Goal: Transaction & Acquisition: Purchase product/service

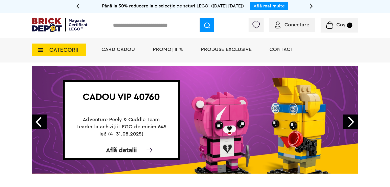
click at [156, 24] on input "text" at bounding box center [154, 25] width 92 height 14
paste input "******"
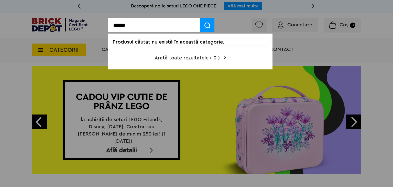
type input "******"
click at [210, 24] on img at bounding box center [207, 25] width 6 height 6
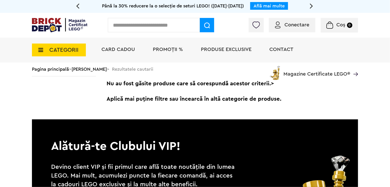
click at [39, 51] on icon at bounding box center [39, 50] width 8 height 6
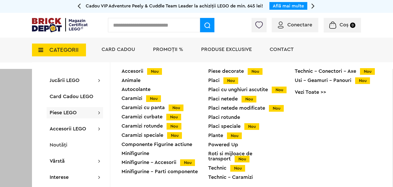
click at [248, 154] on div "Roti si mijloace de transport Nou" at bounding box center [251, 156] width 87 height 10
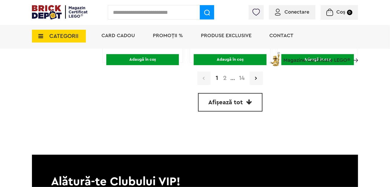
scroll to position [1610, 0]
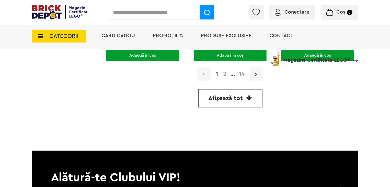
click at [229, 97] on span "Afișează tot" at bounding box center [226, 98] width 35 height 6
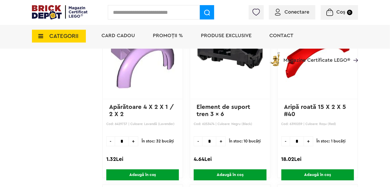
scroll to position [1822, 0]
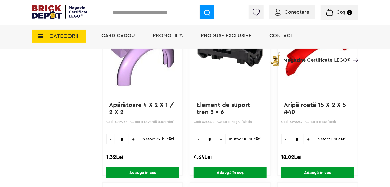
click at [220, 137] on span "+" at bounding box center [220, 139] width 9 height 10
type input "*"
click at [227, 169] on span "Adaugă în coș" at bounding box center [230, 172] width 73 height 11
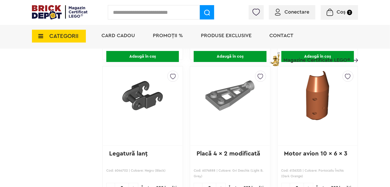
scroll to position [10692, 0]
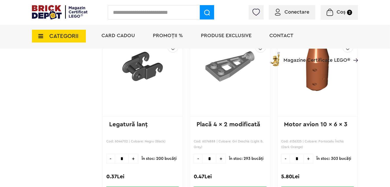
click at [133, 153] on span "+" at bounding box center [133, 158] width 9 height 10
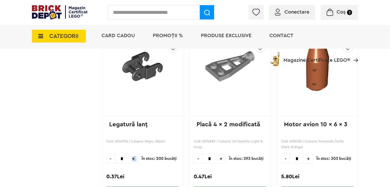
click at [133, 153] on span "+" at bounding box center [133, 158] width 9 height 10
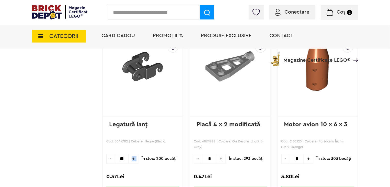
click at [133, 153] on span "+" at bounding box center [133, 158] width 9 height 10
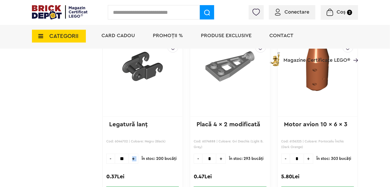
click at [133, 153] on span "+" at bounding box center [133, 158] width 9 height 10
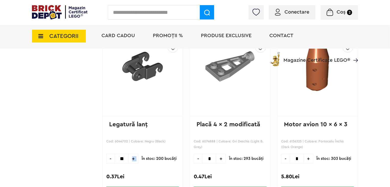
click at [133, 153] on span "+" at bounding box center [133, 158] width 9 height 10
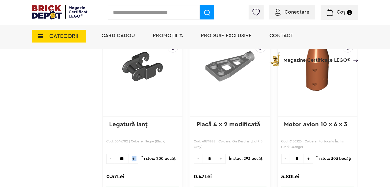
click at [133, 153] on span "+" at bounding box center [133, 158] width 9 height 10
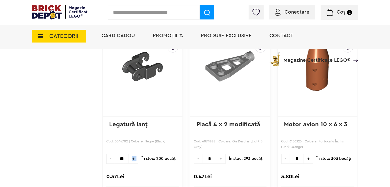
click at [133, 153] on span "+" at bounding box center [133, 158] width 9 height 10
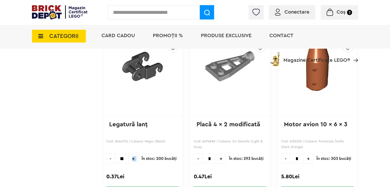
click at [133, 153] on span "+" at bounding box center [133, 158] width 9 height 10
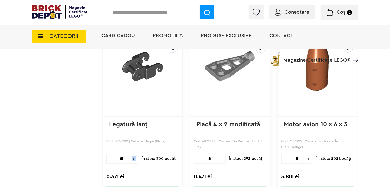
click at [133, 153] on span "+" at bounding box center [133, 158] width 9 height 10
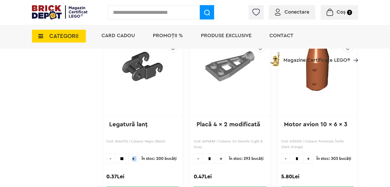
click at [133, 153] on span "+" at bounding box center [133, 158] width 9 height 10
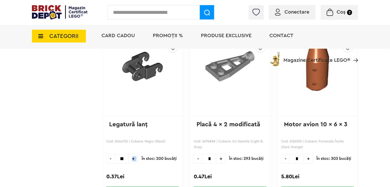
click at [133, 153] on span "+" at bounding box center [133, 158] width 9 height 10
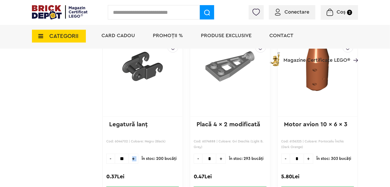
click at [133, 153] on span "+" at bounding box center [133, 158] width 9 height 10
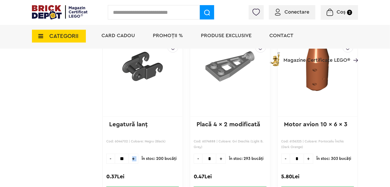
click at [133, 153] on span "+" at bounding box center [133, 158] width 9 height 10
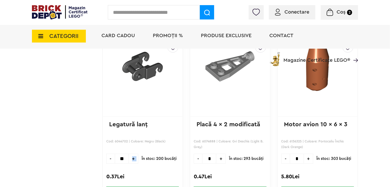
click at [133, 153] on span "+" at bounding box center [133, 158] width 9 height 10
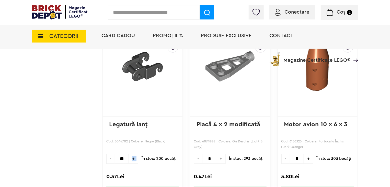
click at [133, 153] on span "+" at bounding box center [133, 158] width 9 height 10
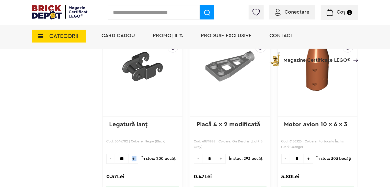
click at [133, 153] on span "+" at bounding box center [133, 158] width 9 height 10
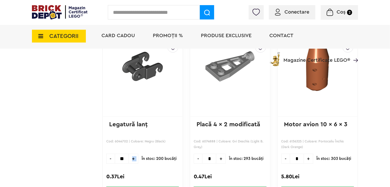
click at [133, 153] on span "+" at bounding box center [133, 158] width 9 height 10
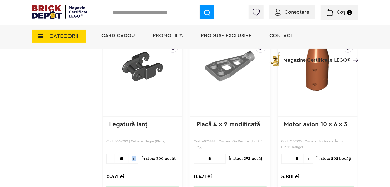
click at [133, 153] on span "+" at bounding box center [133, 158] width 9 height 10
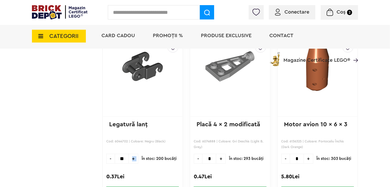
click at [133, 153] on span "+" at bounding box center [133, 158] width 9 height 10
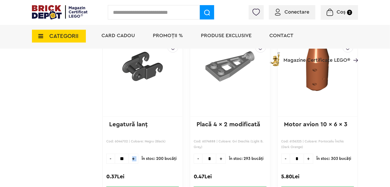
click at [133, 153] on span "+" at bounding box center [133, 158] width 9 height 10
type input "***"
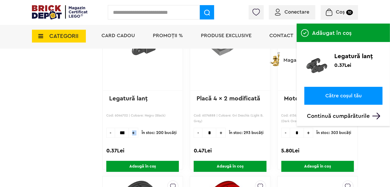
scroll to position [10743, 0]
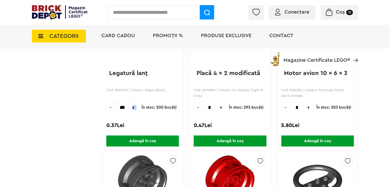
click at [333, 12] on span "Coș 10" at bounding box center [339, 11] width 27 height 5
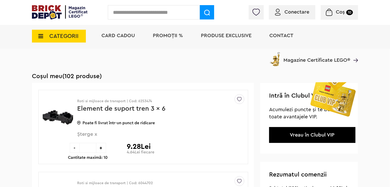
scroll to position [77, 0]
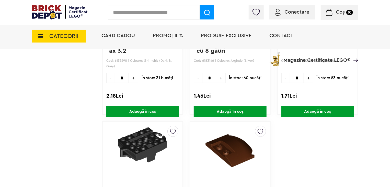
scroll to position [19561, 0]
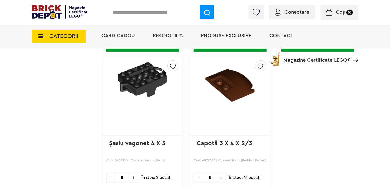
click at [170, 16] on input "text" at bounding box center [154, 12] width 92 height 14
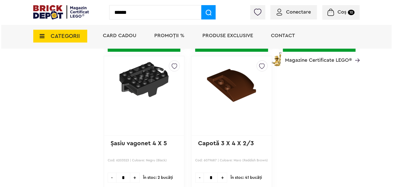
scroll to position [19562, 0]
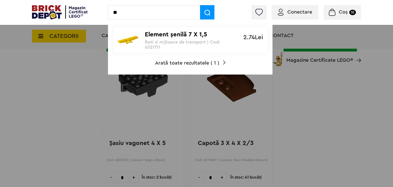
type input "*"
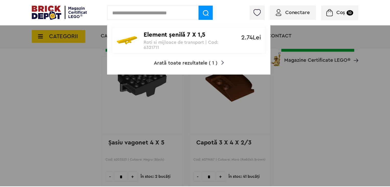
scroll to position [19561, 0]
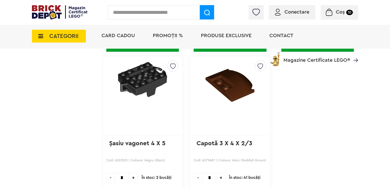
click at [157, 12] on input "text" at bounding box center [154, 12] width 92 height 14
paste input "*******"
type input "*******"
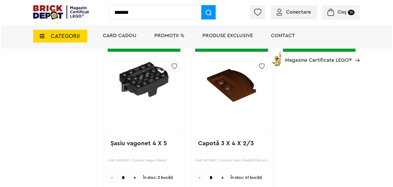
scroll to position [19562, 0]
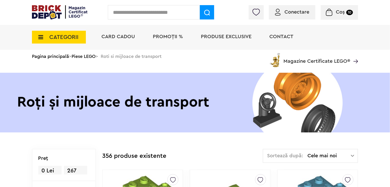
scroll to position [1610, 0]
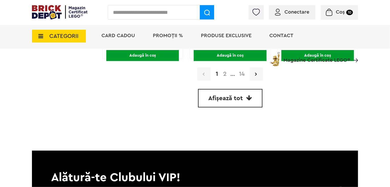
click at [40, 37] on icon at bounding box center [39, 36] width 8 height 6
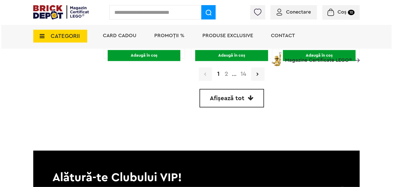
scroll to position [1611, 0]
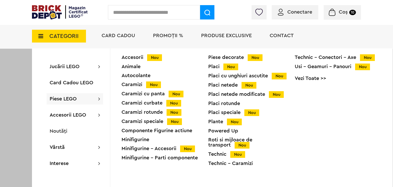
click at [232, 102] on div "Placi rotunde" at bounding box center [251, 103] width 87 height 5
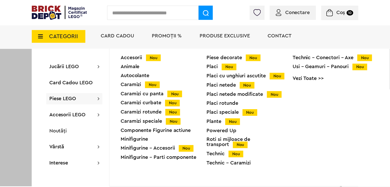
scroll to position [1610, 0]
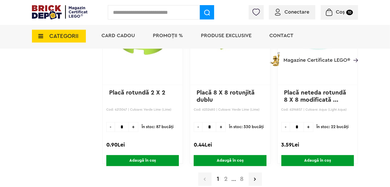
scroll to position [1518, 0]
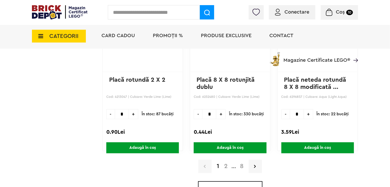
click at [306, 112] on span "+" at bounding box center [308, 114] width 9 height 10
type input "*"
click at [310, 144] on span "Adaugă în coș" at bounding box center [317, 147] width 73 height 11
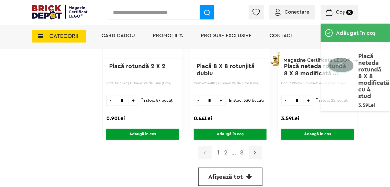
scroll to position [1595, 0]
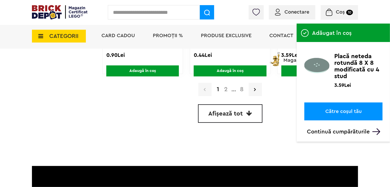
click at [230, 114] on span "Afișează tot" at bounding box center [226, 113] width 35 height 6
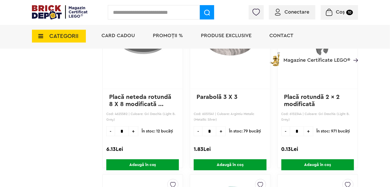
scroll to position [5138, 0]
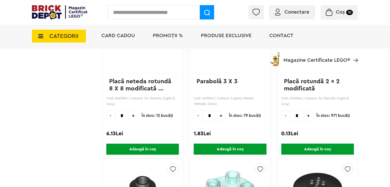
click at [132, 110] on span "+" at bounding box center [133, 115] width 9 height 10
type input "*"
click at [149, 143] on span "Adaugă în coș" at bounding box center [142, 148] width 73 height 11
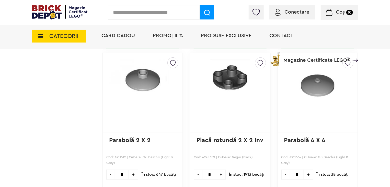
scroll to position [7899, 0]
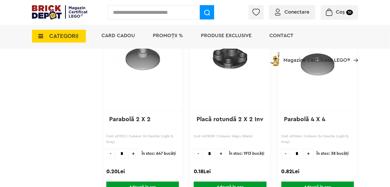
click at [307, 148] on span "+" at bounding box center [308, 153] width 9 height 10
type input "*"
click at [304, 181] on span "Adaugă în coș" at bounding box center [317, 186] width 73 height 11
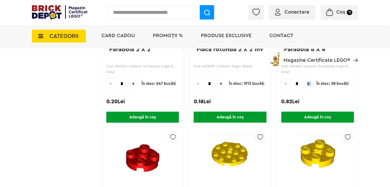
scroll to position [7975, 0]
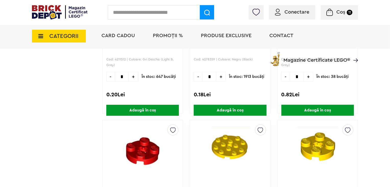
click at [132, 72] on span "+" at bounding box center [133, 77] width 9 height 10
type input "*"
click at [154, 105] on span "Adaugă în coș" at bounding box center [142, 110] width 73 height 11
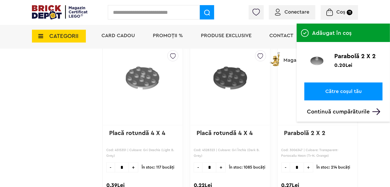
scroll to position [8384, 0]
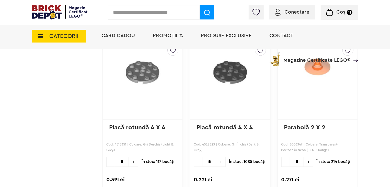
click at [134, 156] on span "+" at bounding box center [133, 161] width 9 height 10
type input "*"
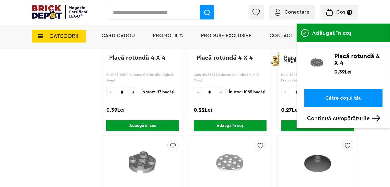
scroll to position [8435, 0]
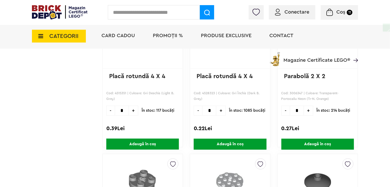
click at [220, 105] on span "+" at bounding box center [220, 110] width 9 height 10
type input "*"
click at [226, 138] on span "Adaugă în coș" at bounding box center [230, 143] width 73 height 11
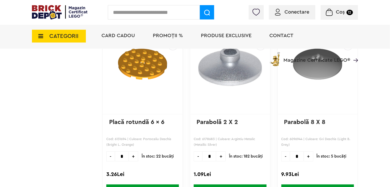
scroll to position [10710, 0]
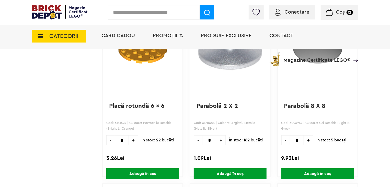
click at [307, 135] on span "+" at bounding box center [308, 140] width 9 height 10
type input "*"
click at [310, 168] on span "Adaugă în coș" at bounding box center [317, 173] width 73 height 11
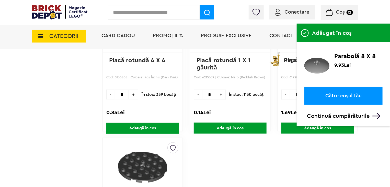
scroll to position [11093, 0]
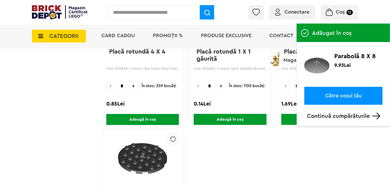
click at [335, 11] on span "Coș 12" at bounding box center [339, 11] width 27 height 5
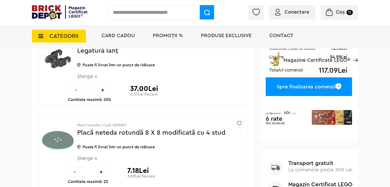
scroll to position [179, 0]
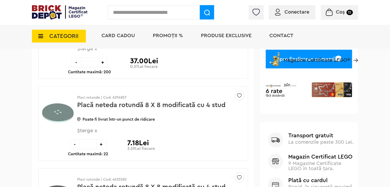
click at [94, 131] on span "Șterge x" at bounding box center [152, 133] width 150 height 11
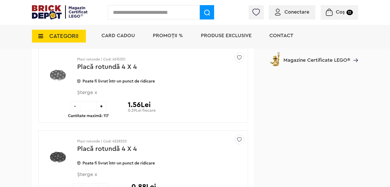
scroll to position [460, 0]
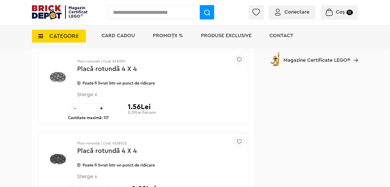
click at [96, 95] on span "Șterge x" at bounding box center [152, 97] width 150 height 11
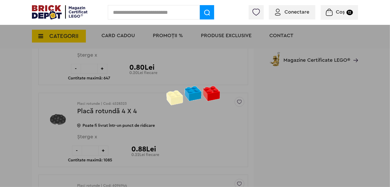
scroll to position [383, 0]
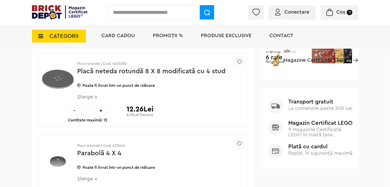
scroll to position [204, 0]
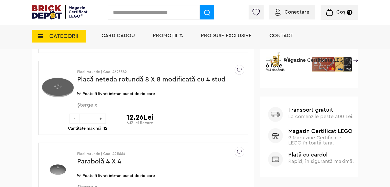
click at [96, 105] on span "Șterge x" at bounding box center [152, 107] width 150 height 11
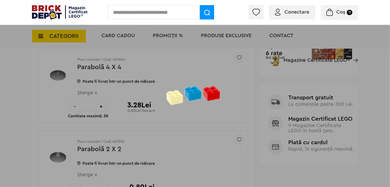
scroll to position [250, 0]
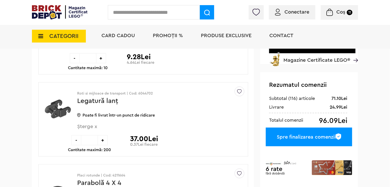
scroll to position [105, 0]
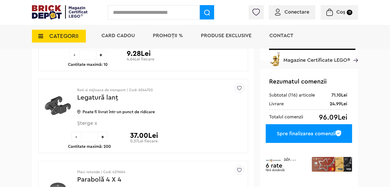
click at [95, 124] on span "Șterge x" at bounding box center [152, 125] width 150 height 11
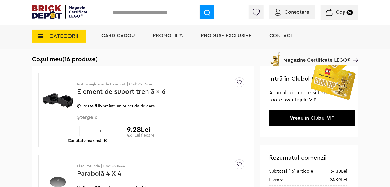
scroll to position [28, 0]
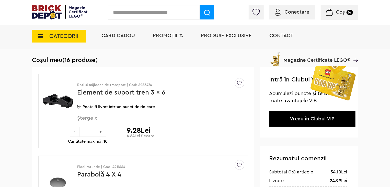
click at [95, 118] on span "Șterge x" at bounding box center [152, 120] width 150 height 11
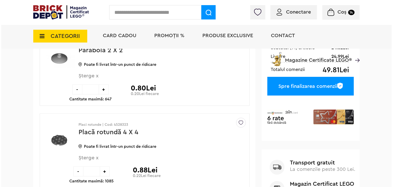
scroll to position [153, 0]
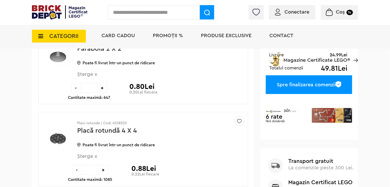
click at [151, 14] on input "text" at bounding box center [154, 12] width 92 height 14
paste input "*******"
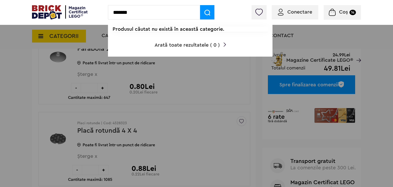
type input "*******"
click at [245, 38] on div "Produsul căutat nu există în această categorie." at bounding box center [190, 31] width 164 height 18
click at [209, 85] on div at bounding box center [196, 93] width 393 height 187
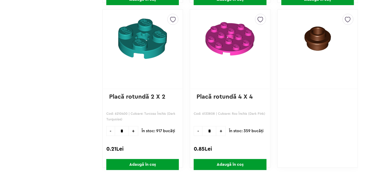
scroll to position [11093, 0]
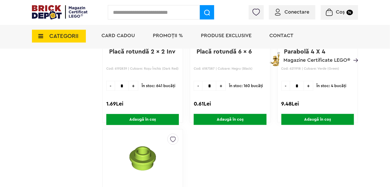
click at [175, 10] on input "text" at bounding box center [154, 12] width 92 height 14
paste input "*******"
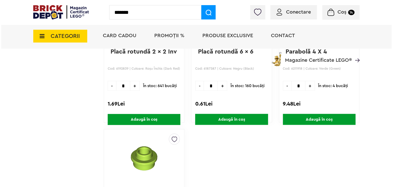
scroll to position [11094, 0]
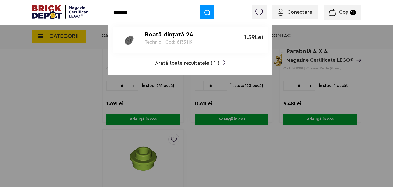
type input "*******"
click at [166, 36] on p "Roată dinţată 24" at bounding box center [187, 34] width 85 height 7
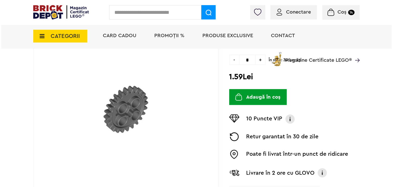
scroll to position [51, 0]
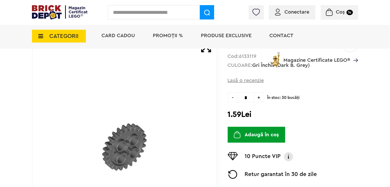
click at [259, 97] on span "+" at bounding box center [259, 97] width 10 height 10
type input "*"
click at [253, 135] on button "Adaugă în coș" at bounding box center [257, 135] width 58 height 16
click at [159, 12] on input "text" at bounding box center [154, 12] width 92 height 14
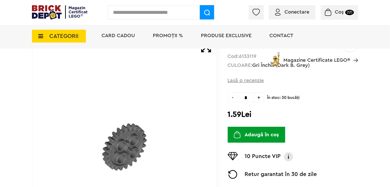
paste input "*******"
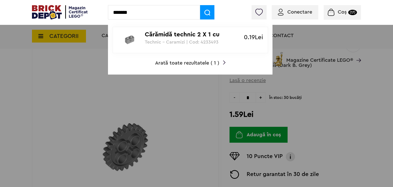
type input "*******"
click at [169, 35] on p "Cărămidă technic 2 X 1 cu gaură ax" at bounding box center [187, 34] width 85 height 7
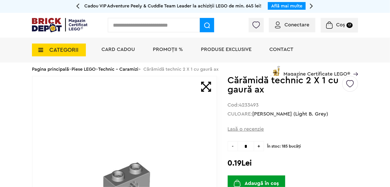
click at [261, 145] on span "+" at bounding box center [259, 146] width 10 height 10
type input "*"
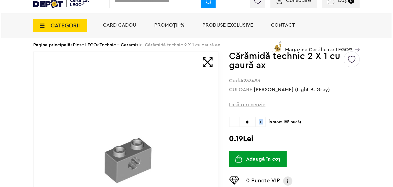
scroll to position [26, 0]
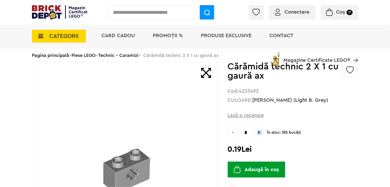
click at [251, 168] on button "Adaugă în coș" at bounding box center [257, 169] width 58 height 16
click at [163, 14] on input "text" at bounding box center [154, 12] width 92 height 14
paste input "*******"
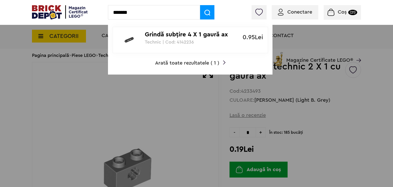
type input "*******"
click at [155, 34] on p "Grindă subţire 4 X 1 gaură ax şi pin" at bounding box center [187, 34] width 85 height 7
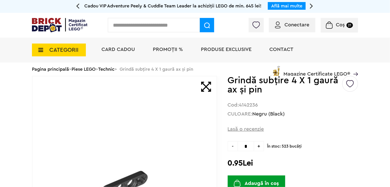
click at [259, 146] on span "+" at bounding box center [259, 146] width 10 height 10
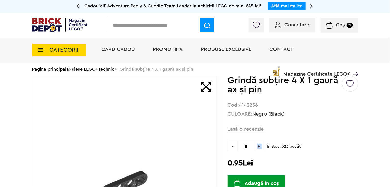
type input "*"
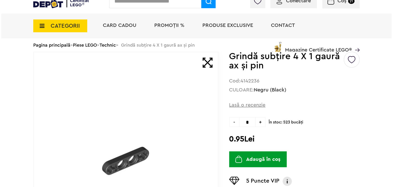
scroll to position [26, 0]
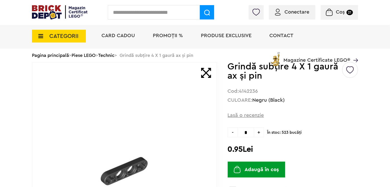
click at [250, 168] on button "Adaugă în coș" at bounding box center [257, 169] width 58 height 16
click at [152, 12] on input "text" at bounding box center [154, 12] width 92 height 14
paste input "*******"
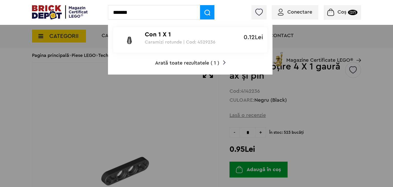
type input "*******"
click at [158, 34] on p "Con 1 X 1" at bounding box center [187, 34] width 85 height 7
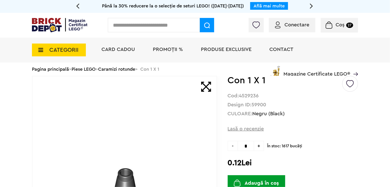
click at [260, 147] on span "+" at bounding box center [259, 146] width 10 height 10
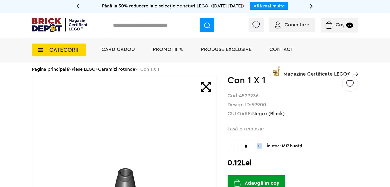
type input "*"
click at [254, 180] on button "Adaugă în coș" at bounding box center [257, 183] width 58 height 16
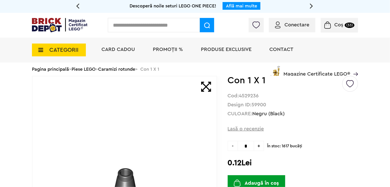
click at [145, 24] on input "text" at bounding box center [154, 25] width 92 height 14
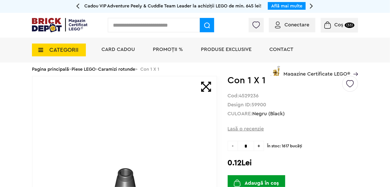
click at [139, 24] on input "text" at bounding box center [154, 25] width 92 height 14
paste input "*******"
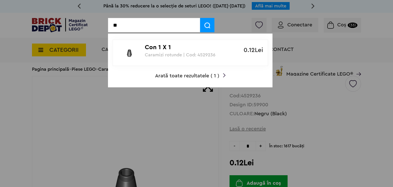
type input "*"
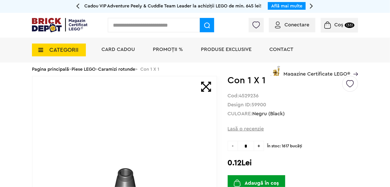
paste input "******"
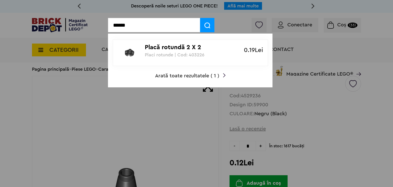
type input "******"
click at [158, 47] on p "Placă rotundă 2 X 2" at bounding box center [187, 47] width 85 height 7
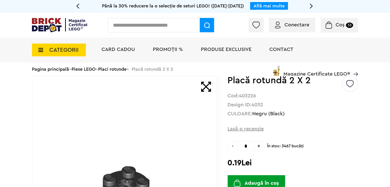
click at [260, 146] on span "+" at bounding box center [259, 146] width 10 height 10
type input "*"
click at [260, 179] on button "Adaugă în coș" at bounding box center [257, 183] width 58 height 16
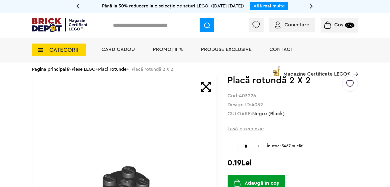
click at [172, 28] on input "text" at bounding box center [154, 25] width 92 height 14
paste input "******"
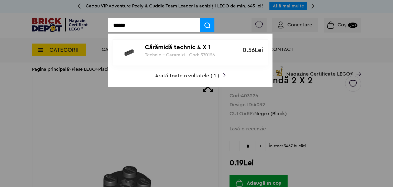
type input "******"
click at [169, 49] on p "Cărămidă technic 4 X 1" at bounding box center [187, 47] width 85 height 7
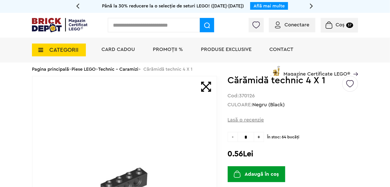
click at [261, 139] on span "+" at bounding box center [259, 137] width 10 height 10
type input "*"
click at [262, 171] on button "Adaugă în coș" at bounding box center [257, 174] width 58 height 16
click at [172, 25] on input "text" at bounding box center [154, 25] width 92 height 14
paste input "*******"
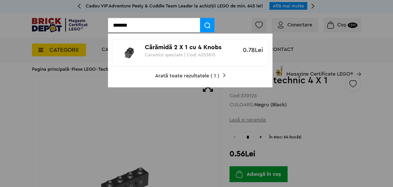
type input "*******"
click at [169, 48] on p "Cărămidă 2 X 1 cu 4 Knobs" at bounding box center [187, 47] width 85 height 7
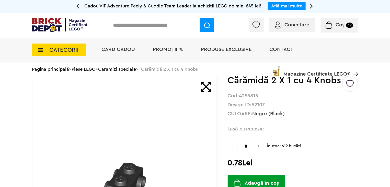
click at [261, 146] on span "+" at bounding box center [259, 146] width 10 height 10
type input "*"
click at [259, 180] on button "Adaugă în coș" at bounding box center [257, 183] width 58 height 16
click at [148, 27] on input "text" at bounding box center [154, 25] width 92 height 14
paste input "*******"
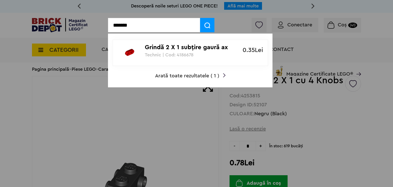
type input "*******"
click at [172, 50] on p "Grindă 2 X 1 subţire gaură ax" at bounding box center [187, 47] width 85 height 7
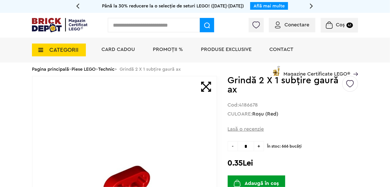
click at [259, 146] on span "+" at bounding box center [259, 146] width 10 height 10
type input "*"
click at [266, 181] on button "Adaugă în coș" at bounding box center [257, 183] width 58 height 16
click at [164, 27] on input "text" at bounding box center [154, 25] width 92 height 14
paste input "*******"
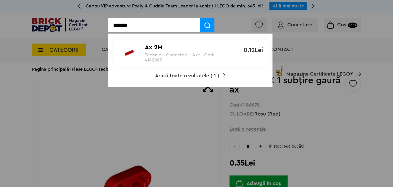
type input "*******"
click at [151, 47] on p "Ax 2M" at bounding box center [187, 47] width 85 height 7
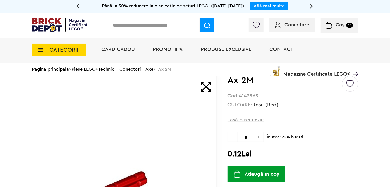
click at [260, 139] on span "+" at bounding box center [259, 137] width 10 height 10
type input "*"
click at [263, 174] on button "Adaugă în coș" at bounding box center [257, 174] width 58 height 16
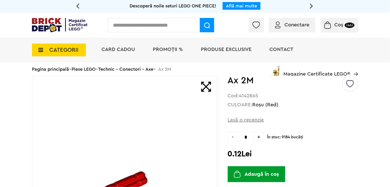
click at [171, 26] on input "text" at bounding box center [154, 25] width 92 height 14
paste input "*******"
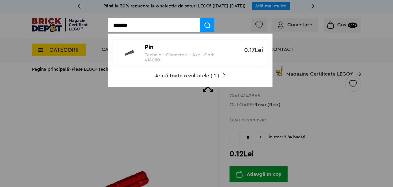
type input "*******"
click at [166, 53] on p "Technic - Conectori - Axe | Cod: 4140801" at bounding box center [187, 57] width 85 height 10
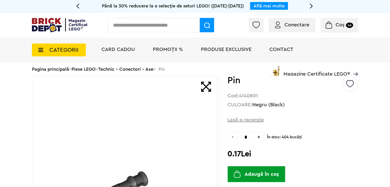
click at [260, 137] on span "+" at bounding box center [259, 137] width 10 height 10
type input "*"
click at [256, 173] on button "Adaugă în coș" at bounding box center [257, 174] width 58 height 16
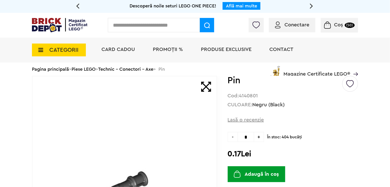
click at [154, 25] on input "text" at bounding box center [154, 25] width 92 height 14
paste input "*******"
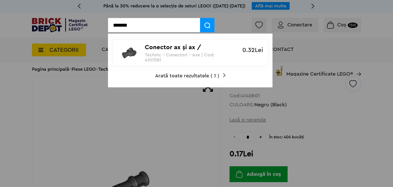
type input "*******"
click at [135, 50] on img at bounding box center [129, 52] width 23 height 20
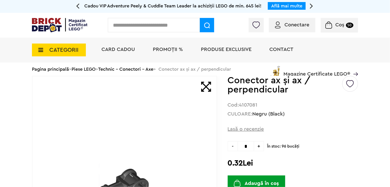
click at [260, 146] on span "+" at bounding box center [259, 146] width 10 height 10
type input "*"
click at [263, 180] on button "Adaugă în coș" at bounding box center [257, 183] width 58 height 16
click at [156, 28] on input "text" at bounding box center [154, 25] width 92 height 14
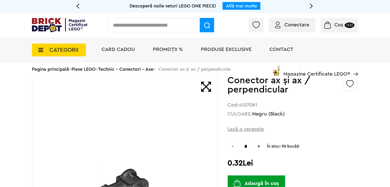
paste input "*******"
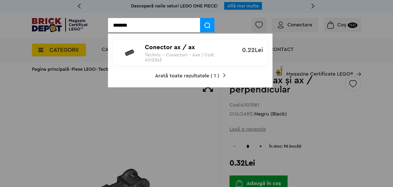
type input "*******"
click at [163, 50] on p "Conector ax / ax" at bounding box center [187, 47] width 85 height 7
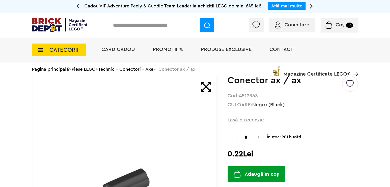
click at [260, 137] on span "+" at bounding box center [259, 137] width 10 height 10
type input "*"
click at [253, 173] on button "Adaugă în coș" at bounding box center [257, 174] width 58 height 16
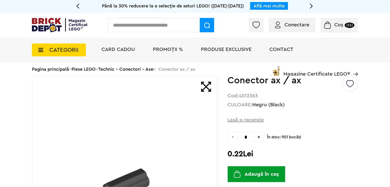
click at [158, 26] on input "text" at bounding box center [154, 25] width 92 height 14
paste input "*******"
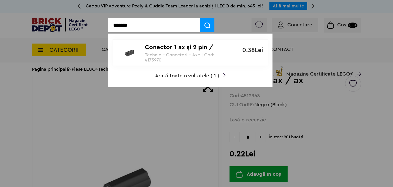
type input "*******"
click at [155, 48] on p "Conector 1 ax şi 2 pin / perpendicular" at bounding box center [187, 47] width 85 height 7
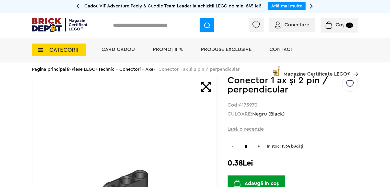
click at [261, 147] on span "+" at bounding box center [259, 146] width 10 height 10
type input "*"
click at [264, 180] on button "Adaugă în coș" at bounding box center [257, 183] width 58 height 16
click at [171, 25] on input "text" at bounding box center [154, 25] width 92 height 14
paste input "******"
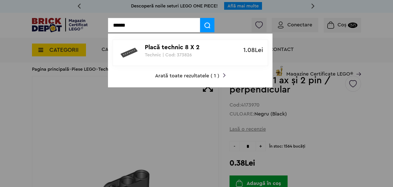
type input "******"
click at [178, 48] on p "Placă technic 8 X 2" at bounding box center [187, 47] width 85 height 7
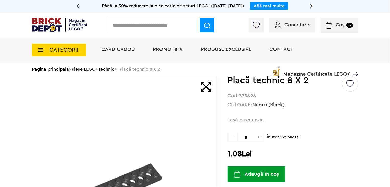
click at [249, 176] on button "Adaugă în coș" at bounding box center [257, 174] width 58 height 16
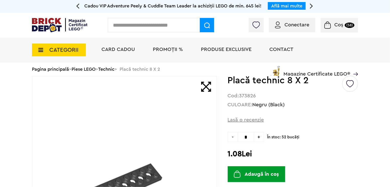
click at [166, 26] on input "text" at bounding box center [154, 25] width 92 height 14
paste input "******"
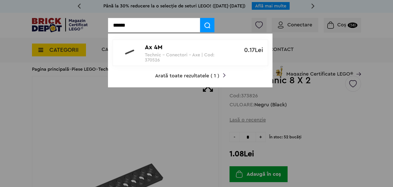
click at [176, 27] on input "******" at bounding box center [154, 25] width 92 height 14
type input "******"
click at [156, 48] on p "Ax 4M" at bounding box center [187, 47] width 85 height 7
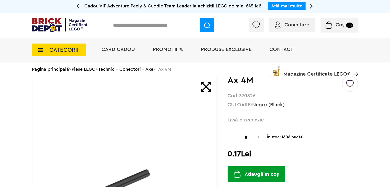
click at [260, 138] on span "+" at bounding box center [259, 137] width 10 height 10
type input "*"
click at [256, 172] on button "Adaugă în coș" at bounding box center [257, 174] width 58 height 16
click at [162, 27] on input "text" at bounding box center [154, 25] width 92 height 14
paste input "******"
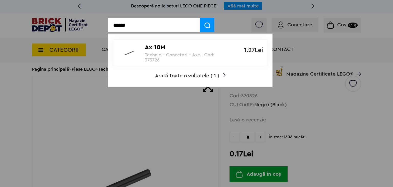
type input "******"
click at [159, 49] on p "Ax 10M" at bounding box center [187, 47] width 85 height 7
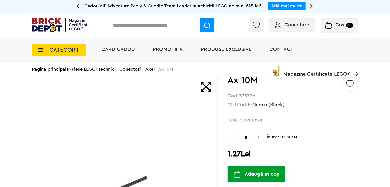
click at [249, 172] on button "Adaugă în coș" at bounding box center [257, 174] width 58 height 16
drag, startPoint x: 146, startPoint y: 25, endPoint x: 148, endPoint y: 39, distance: 13.4
click at [146, 25] on input "text" at bounding box center [154, 25] width 92 height 14
paste input "*******"
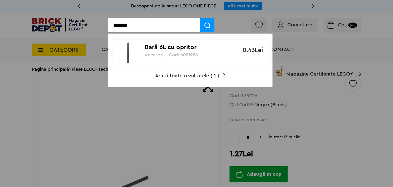
type input "*******"
click at [175, 52] on p "Accesorii | Cod: 6081988" at bounding box center [187, 54] width 85 height 5
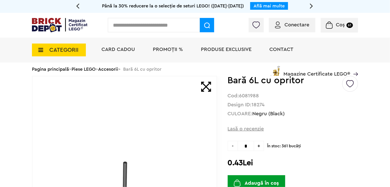
click at [260, 147] on span "+" at bounding box center [259, 146] width 10 height 10
type input "*"
click at [261, 178] on button "Adaugă în coș" at bounding box center [257, 183] width 58 height 16
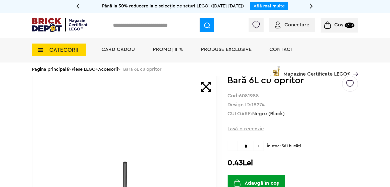
drag, startPoint x: 139, startPoint y: 27, endPoint x: 137, endPoint y: 31, distance: 4.0
click at [139, 27] on input "text" at bounding box center [154, 25] width 92 height 14
paste input "*******"
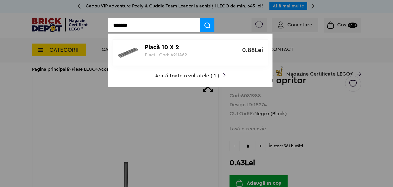
type input "*******"
click at [167, 47] on p "Placă 10 X 2" at bounding box center [187, 47] width 85 height 7
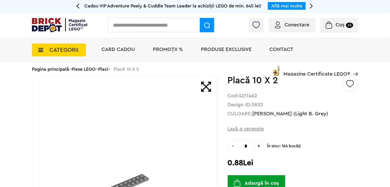
click at [246, 181] on button "Adaugă în coș" at bounding box center [257, 183] width 58 height 16
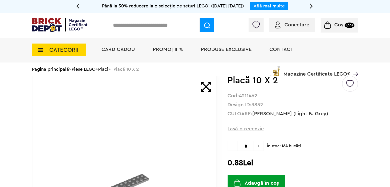
click at [132, 25] on input "text" at bounding box center [154, 25] width 92 height 14
paste input "*******"
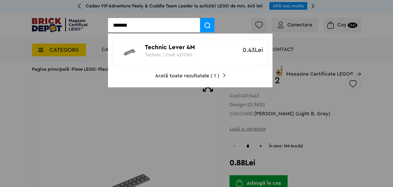
type input "*******"
click at [159, 49] on p "Technic Lever 4M" at bounding box center [187, 47] width 85 height 7
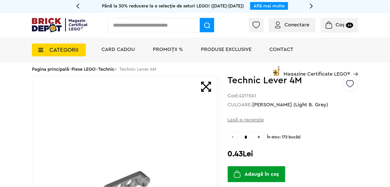
click at [261, 136] on span "+" at bounding box center [259, 137] width 10 height 10
type input "*"
click at [269, 175] on button "Adaugă în coș" at bounding box center [257, 174] width 58 height 16
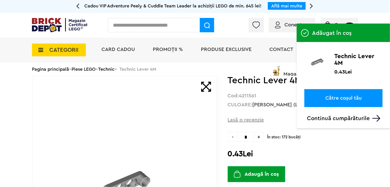
click at [42, 51] on icon at bounding box center [39, 50] width 8 height 6
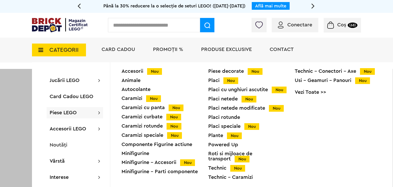
click at [219, 165] on div "Technic Nou" at bounding box center [251, 167] width 87 height 5
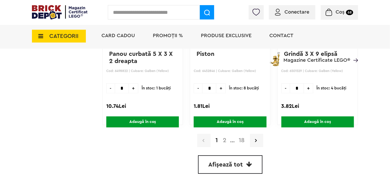
scroll to position [1546, 0]
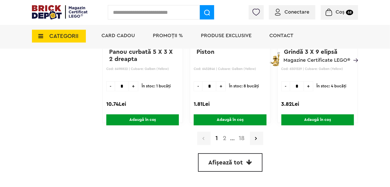
click at [222, 160] on span "Afișează tot" at bounding box center [226, 162] width 35 height 6
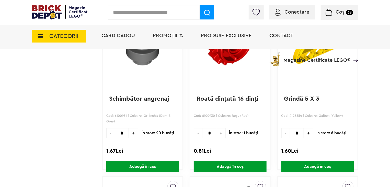
scroll to position [13371, 0]
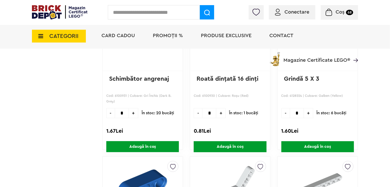
click at [308, 108] on span "+" at bounding box center [308, 113] width 9 height 10
type input "*"
click at [308, 141] on span "Adaugă în coș" at bounding box center [317, 146] width 73 height 11
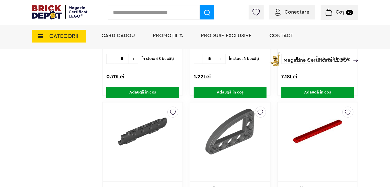
scroll to position [14649, 0]
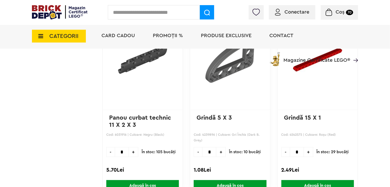
click at [221, 147] on span "+" at bounding box center [220, 152] width 9 height 10
type input "*"
click at [229, 180] on span "Adaugă în coș" at bounding box center [230, 185] width 73 height 11
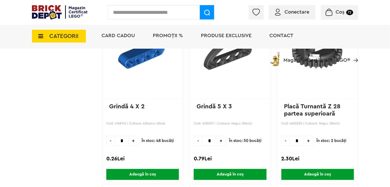
scroll to position [17154, 0]
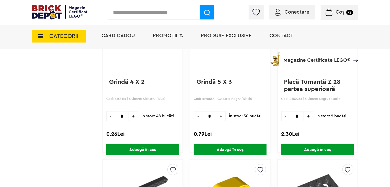
click at [221, 111] on span "+" at bounding box center [220, 116] width 9 height 10
type input "*"
click at [228, 144] on span "Adaugă în coș" at bounding box center [230, 149] width 73 height 11
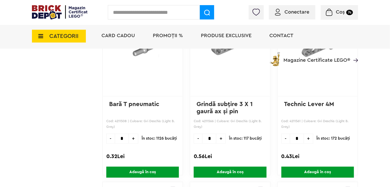
scroll to position [18943, 0]
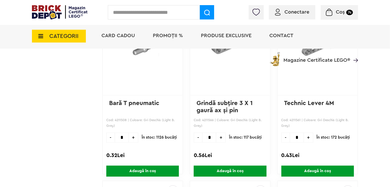
click at [132, 132] on span "+" at bounding box center [133, 137] width 9 height 10
type input "*"
click at [141, 165] on span "Adaugă în coș" at bounding box center [142, 170] width 73 height 11
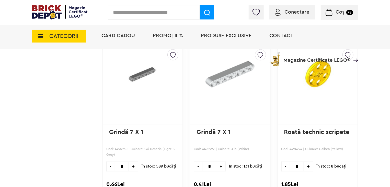
scroll to position [21882, 0]
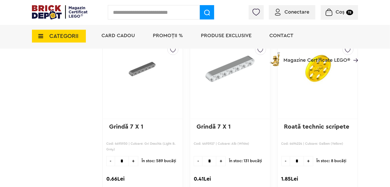
click at [331, 13] on img at bounding box center [329, 12] width 7 height 7
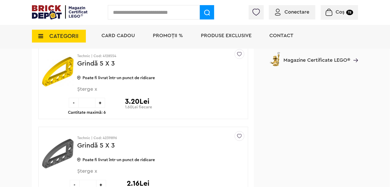
scroll to position [1943, 0]
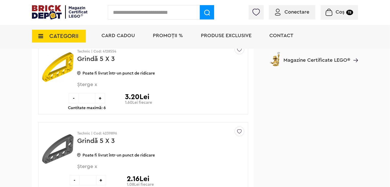
click at [96, 82] on span "Șterge x" at bounding box center [152, 87] width 150 height 11
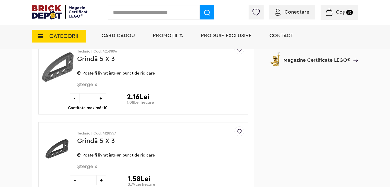
click at [95, 82] on span "Șterge x" at bounding box center [152, 87] width 150 height 11
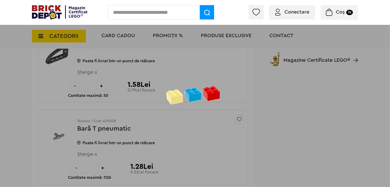
scroll to position [1994, 0]
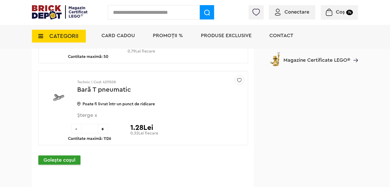
click at [170, 14] on input "text" at bounding box center [154, 12] width 92 height 14
paste input "*******"
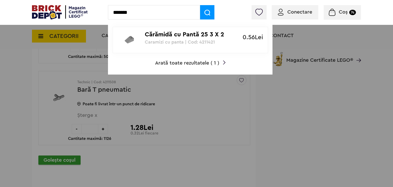
type input "*******"
drag, startPoint x: 172, startPoint y: 16, endPoint x: 175, endPoint y: 59, distance: 43.8
drag, startPoint x: 175, startPoint y: 59, endPoint x: 174, endPoint y: 41, distance: 18.7
drag, startPoint x: 174, startPoint y: 41, endPoint x: 153, endPoint y: 36, distance: 21.3
click at [153, 36] on p "Cărămidă cu Pantă 25 3 X 2" at bounding box center [187, 34] width 85 height 7
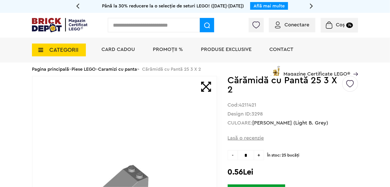
click at [259, 156] on span "+" at bounding box center [259, 155] width 10 height 10
type input "*"
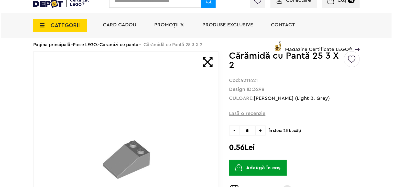
scroll to position [26, 0]
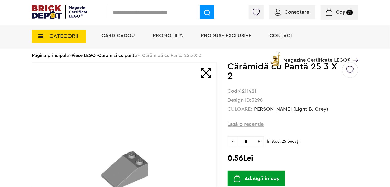
click at [254, 177] on button "Adaugă în coș" at bounding box center [257, 178] width 58 height 16
click at [172, 13] on input "text" at bounding box center [154, 12] width 92 height 14
paste input "*******"
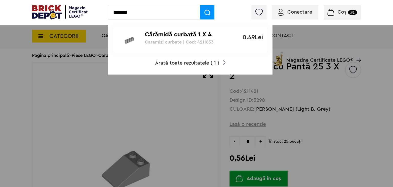
type input "*******"
click at [175, 38] on div "Cărămidă curbată 1 X 4 buşteni Caramizi curbate | Cod: 4211833" at bounding box center [187, 35] width 85 height 17
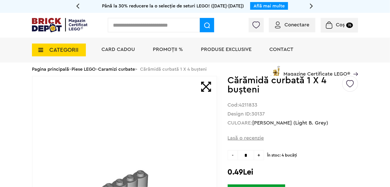
click at [259, 155] on span "+" at bounding box center [259, 155] width 10 height 10
type input "*"
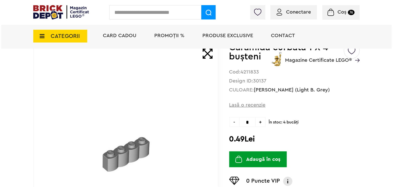
scroll to position [51, 0]
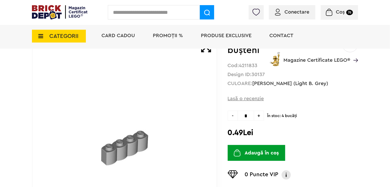
click at [256, 152] on button "Adaugă în coș" at bounding box center [257, 153] width 58 height 16
click at [161, 11] on input "text" at bounding box center [154, 12] width 92 height 14
paste input "*******"
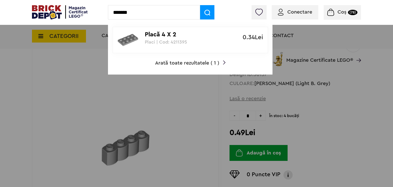
type input "*******"
click at [154, 35] on p "Placă 4 X 2" at bounding box center [187, 34] width 85 height 7
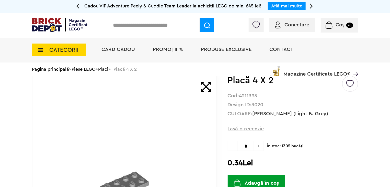
click at [260, 144] on span "+" at bounding box center [259, 146] width 10 height 10
type input "*"
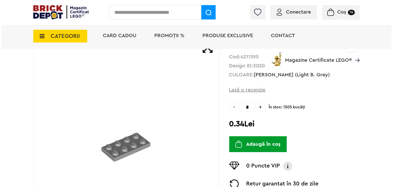
scroll to position [51, 0]
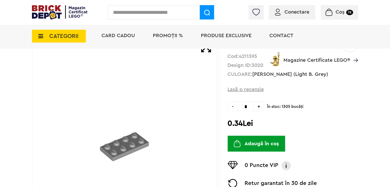
click at [260, 144] on button "Adaugă în coș" at bounding box center [257, 143] width 58 height 16
click at [164, 15] on input "text" at bounding box center [154, 12] width 92 height 14
paste input "*******"
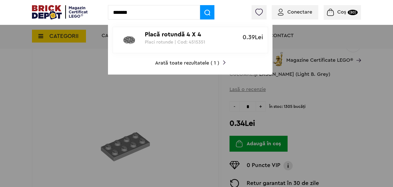
type input "*******"
click at [174, 37] on p "Placă rotundă 4 X 4" at bounding box center [187, 34] width 85 height 7
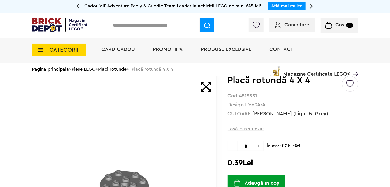
click at [260, 147] on span "+" at bounding box center [259, 146] width 10 height 10
type input "*"
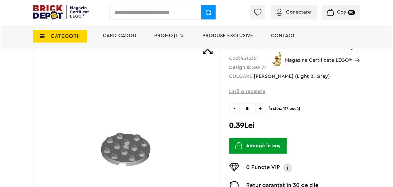
scroll to position [51, 0]
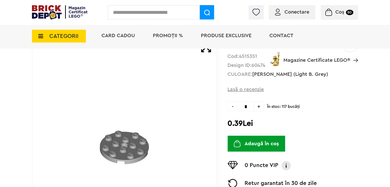
click at [265, 143] on button "Adaugă în coș" at bounding box center [257, 143] width 58 height 16
click at [180, 15] on input "text" at bounding box center [154, 12] width 92 height 14
paste input "*******"
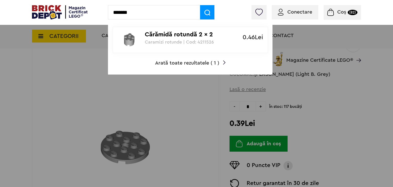
type input "*******"
click at [167, 33] on p "Cărămidă rotundă 2 x 2" at bounding box center [187, 34] width 85 height 7
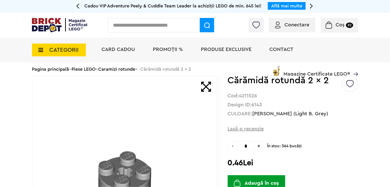
click at [259, 146] on span "+" at bounding box center [259, 146] width 10 height 10
type input "*"
click at [263, 180] on button "Adaugă în coș" at bounding box center [257, 183] width 58 height 16
click at [180, 26] on input "text" at bounding box center [154, 25] width 92 height 14
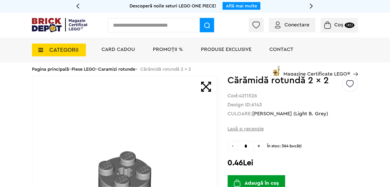
paste input "*******"
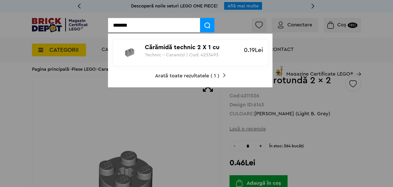
type input "*******"
click at [184, 50] on p "Cărămidă technic 2 X 1 cu gaură ax" at bounding box center [187, 47] width 85 height 7
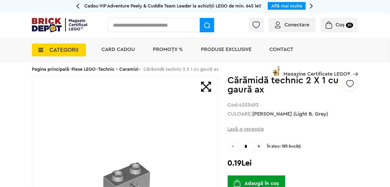
click at [258, 145] on span "+" at bounding box center [259, 146] width 10 height 10
type input "*"
click at [266, 180] on button "Adaugă în coș" at bounding box center [257, 183] width 58 height 16
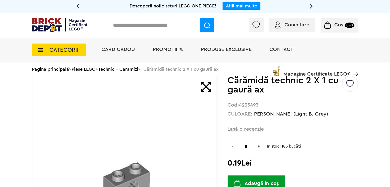
click at [167, 28] on input "text" at bounding box center [154, 25] width 92 height 14
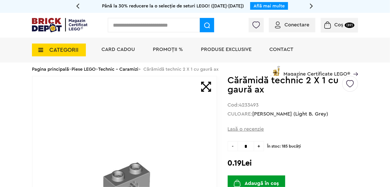
paste input "*******"
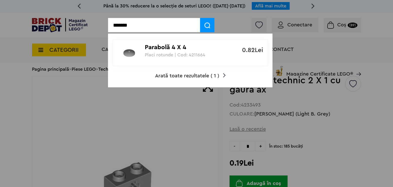
type input "*******"
click at [167, 46] on p "Parabolă 4 X 4" at bounding box center [187, 47] width 85 height 7
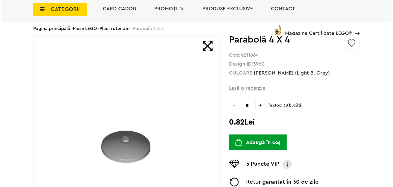
scroll to position [51, 0]
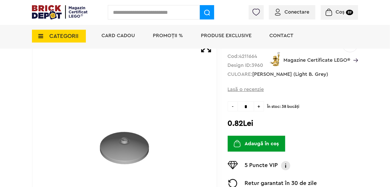
click at [260, 107] on span "+" at bounding box center [259, 106] width 10 height 10
type input "*"
click at [258, 144] on button "Adaugă în coș" at bounding box center [257, 143] width 58 height 16
click at [161, 12] on input "text" at bounding box center [154, 12] width 92 height 14
paste input "*******"
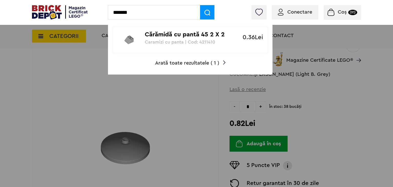
type input "*******"
click at [186, 37] on p "Cărămidă cu pantă 45 2 X 2" at bounding box center [187, 34] width 85 height 7
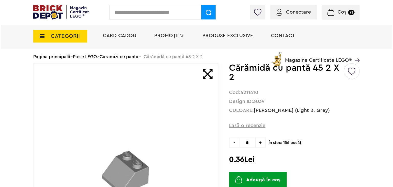
scroll to position [26, 0]
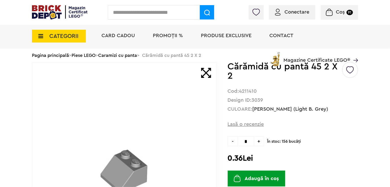
click at [260, 142] on span "+" at bounding box center [259, 141] width 10 height 10
type input "*"
click at [256, 178] on button "Adaugă în coș" at bounding box center [257, 178] width 58 height 16
click at [180, 15] on input "text" at bounding box center [154, 12] width 92 height 14
paste input "*******"
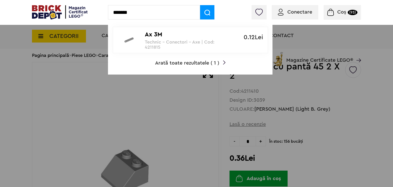
type input "*******"
click at [162, 40] on p "Technic - Conectori - Axe | Cod: 4211815" at bounding box center [187, 44] width 85 height 10
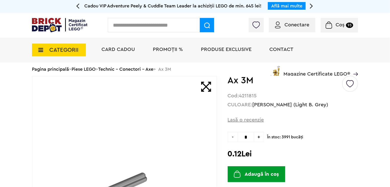
click at [259, 139] on span "+" at bounding box center [259, 137] width 10 height 10
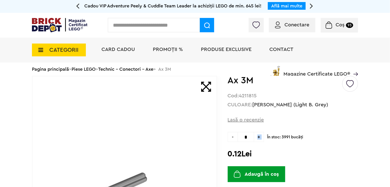
click at [259, 139] on span "+" at bounding box center [259, 137] width 10 height 10
type input "*"
click at [254, 172] on button "Adaugă în coș" at bounding box center [257, 174] width 58 height 16
click at [167, 24] on input "text" at bounding box center [154, 25] width 92 height 14
paste input "*******"
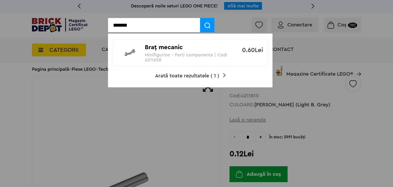
type input "*******"
click at [171, 48] on p "Braţ mecanic" at bounding box center [187, 47] width 85 height 7
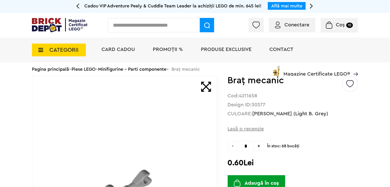
click at [260, 146] on span "+" at bounding box center [259, 146] width 10 height 10
type input "*"
click at [267, 181] on button "Adaugă în coș" at bounding box center [257, 183] width 58 height 16
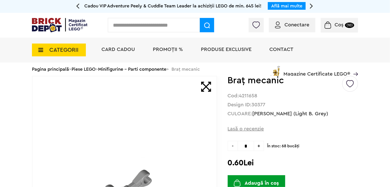
click at [157, 24] on input "text" at bounding box center [154, 25] width 92 height 14
paste input "*******"
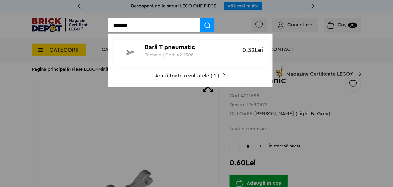
type input "*******"
click at [159, 48] on p "Bară T pneumatic" at bounding box center [187, 47] width 85 height 7
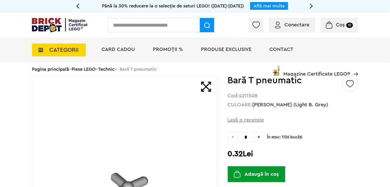
click at [261, 138] on span "+" at bounding box center [259, 137] width 10 height 10
type input "*"
click at [265, 174] on button "Adaugă în coș" at bounding box center [257, 174] width 58 height 16
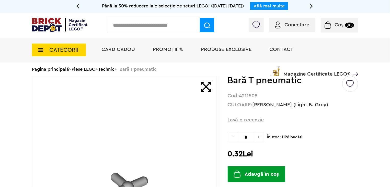
click at [175, 28] on input "text" at bounding box center [154, 25] width 92 height 14
paste input "*******"
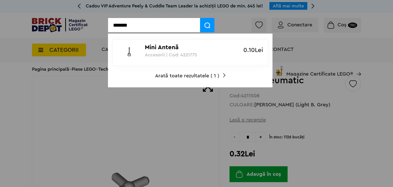
type input "*******"
click at [165, 49] on p "Mini Antenă" at bounding box center [187, 47] width 85 height 7
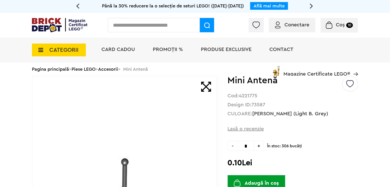
click at [260, 146] on span "+" at bounding box center [259, 146] width 10 height 10
type input "*"
click at [267, 181] on button "Adaugă în coș" at bounding box center [257, 183] width 58 height 16
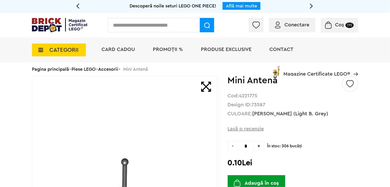
click at [147, 25] on input "text" at bounding box center [154, 25] width 92 height 14
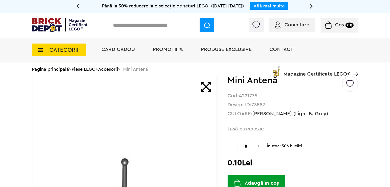
paste input "*******"
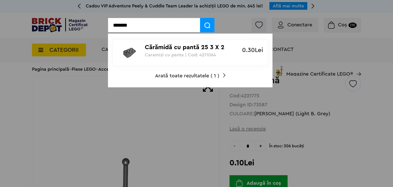
type input "*******"
click at [159, 47] on p "Cărămidă cu pantă 25 3 X 2 Inv" at bounding box center [187, 47] width 85 height 7
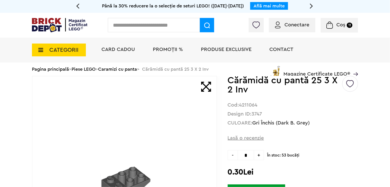
click at [259, 155] on span "+" at bounding box center [259, 155] width 10 height 10
type input "*"
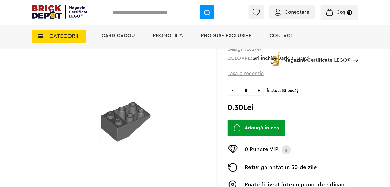
scroll to position [77, 0]
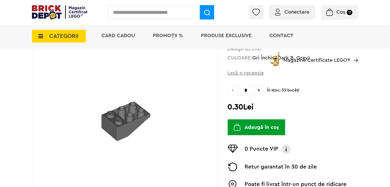
click at [244, 125] on button "Adaugă în coș" at bounding box center [257, 127] width 58 height 16
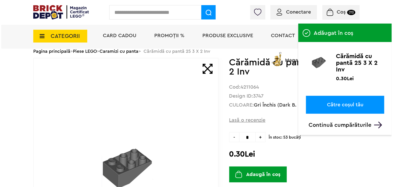
scroll to position [0, 0]
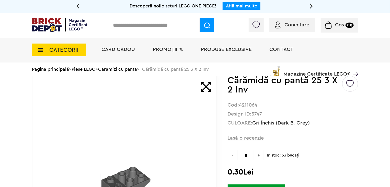
click at [167, 27] on input "text" at bounding box center [154, 25] width 92 height 14
paste input "*******"
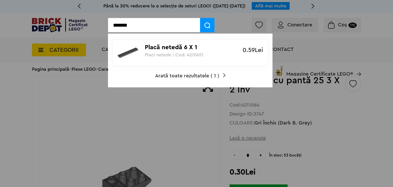
type input "*******"
click at [156, 50] on p "Placă netedă 6 X 1" at bounding box center [187, 47] width 85 height 7
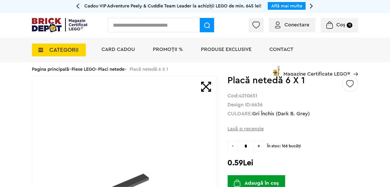
click at [259, 146] on span "+" at bounding box center [259, 146] width 10 height 10
type input "*"
click at [265, 179] on button "Adaugă în coș" at bounding box center [257, 183] width 58 height 16
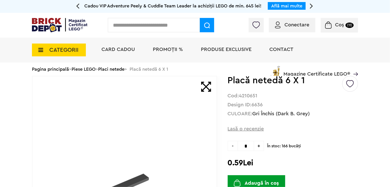
click at [171, 26] on input "text" at bounding box center [154, 25] width 92 height 14
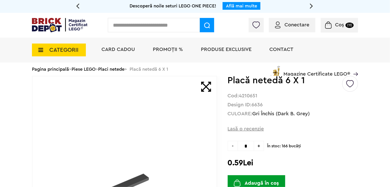
paste input "*******"
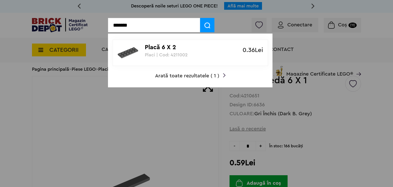
type input "*******"
click at [169, 48] on p "Placă 6 X 2" at bounding box center [187, 47] width 85 height 7
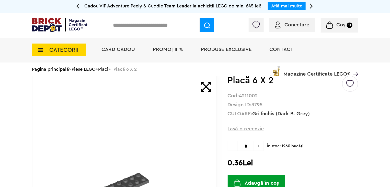
click at [259, 146] on span "+" at bounding box center [259, 146] width 10 height 10
type input "*"
click at [267, 180] on button "Adaugă în coș" at bounding box center [257, 183] width 58 height 16
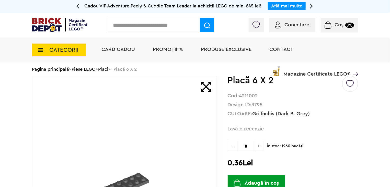
click at [172, 26] on input "text" at bounding box center [154, 25] width 92 height 14
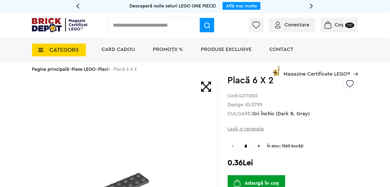
paste input "*******"
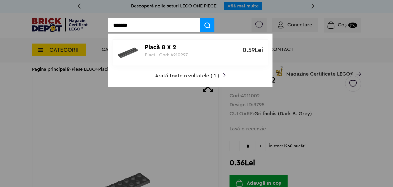
type input "*******"
click at [163, 48] on p "Placă 8 X 2" at bounding box center [187, 47] width 85 height 7
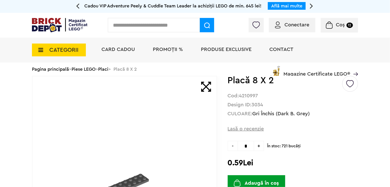
click at [277, 178] on button "Adaugă în coș" at bounding box center [257, 183] width 58 height 16
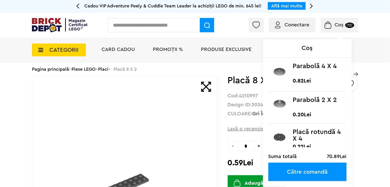
click at [331, 26] on img at bounding box center [328, 24] width 7 height 7
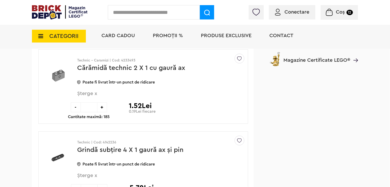
scroll to position [460, 0]
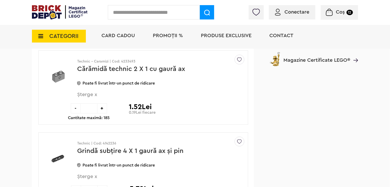
click at [77, 107] on div "-" at bounding box center [76, 108] width 10 height 10
click at [76, 108] on div "-" at bounding box center [76, 108] width 10 height 10
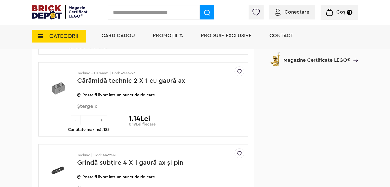
click at [76, 119] on div "-" at bounding box center [76, 120] width 10 height 10
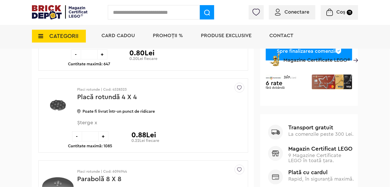
scroll to position [207, 0]
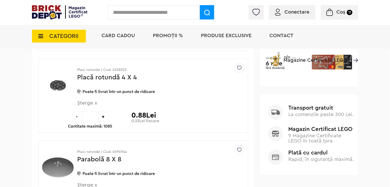
click at [78, 117] on div "-" at bounding box center [77, 116] width 10 height 10
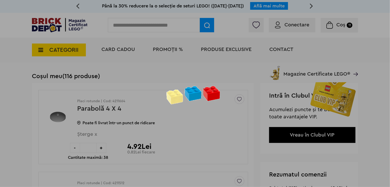
scroll to position [9, 0]
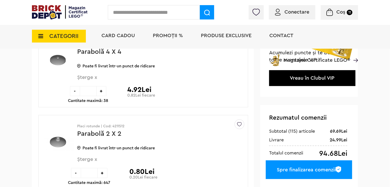
scroll to position [66, 0]
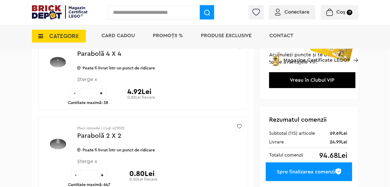
click at [75, 94] on div "-" at bounding box center [75, 93] width 10 height 10
click at [75, 95] on div "-" at bounding box center [75, 93] width 10 height 10
click at [75, 93] on div "-" at bounding box center [75, 93] width 10 height 10
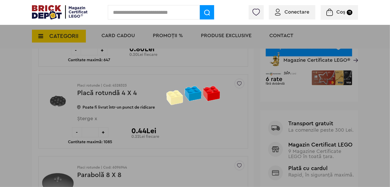
scroll to position [220, 0]
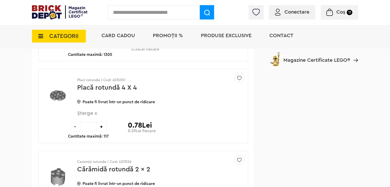
scroll to position [2316, 0]
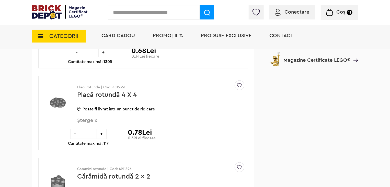
click at [97, 118] on span "Șterge x" at bounding box center [152, 123] width 150 height 11
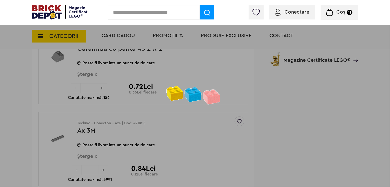
scroll to position [2486, 0]
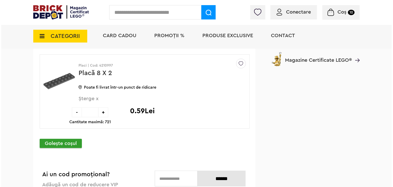
scroll to position [3007, 0]
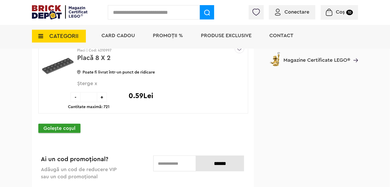
click at [153, 10] on input "text" at bounding box center [154, 12] width 92 height 14
paste input "*******"
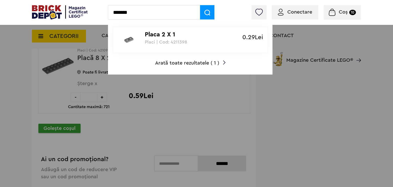
type input "*******"
click at [156, 37] on p "Placa 2 X 1" at bounding box center [187, 34] width 85 height 7
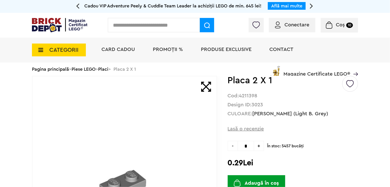
click at [260, 147] on span "+" at bounding box center [259, 146] width 10 height 10
type input "*"
click at [267, 180] on button "Adaugă în coș" at bounding box center [257, 183] width 58 height 16
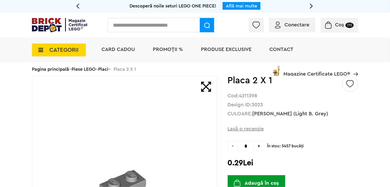
click at [170, 27] on input "text" at bounding box center [154, 25] width 92 height 14
paste input "*******"
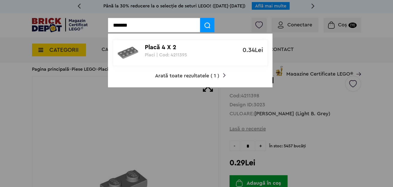
type input "*******"
click at [167, 49] on p "Placă 4 X 2" at bounding box center [187, 47] width 85 height 7
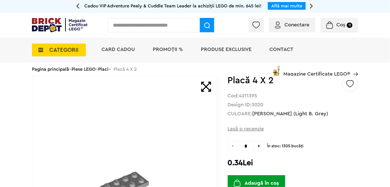
click at [260, 146] on span "+" at bounding box center [259, 146] width 10 height 10
type input "*"
click at [260, 183] on button "Adaugă în coș" at bounding box center [257, 183] width 58 height 16
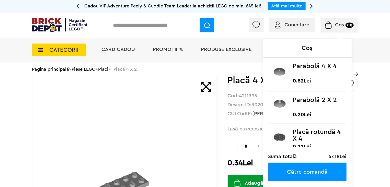
click at [352, 27] on small "(11)" at bounding box center [350, 24] width 8 height 5
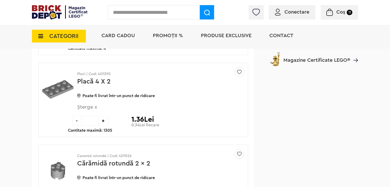
scroll to position [2249, 0]
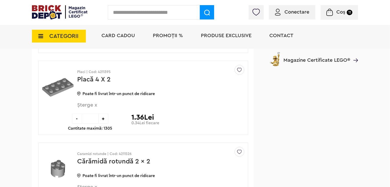
click at [78, 113] on div "-" at bounding box center [77, 118] width 10 height 10
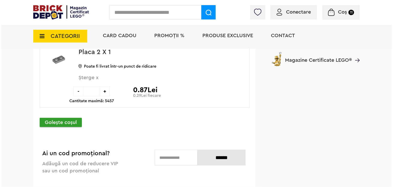
scroll to position [3093, 0]
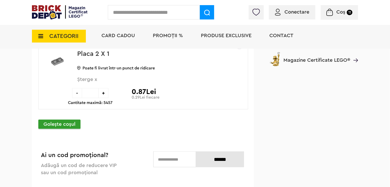
click at [162, 12] on input "text" at bounding box center [154, 12] width 92 height 14
paste input "*******"
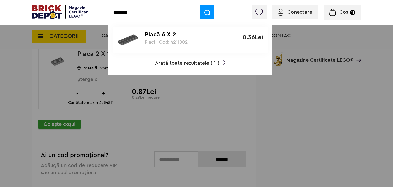
type input "*******"
click at [156, 36] on p "Placă 6 X 2" at bounding box center [187, 34] width 85 height 7
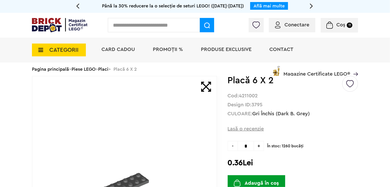
click at [259, 145] on span "+" at bounding box center [259, 146] width 10 height 10
type input "*"
click at [266, 183] on button "Adaugă în coș" at bounding box center [257, 183] width 58 height 16
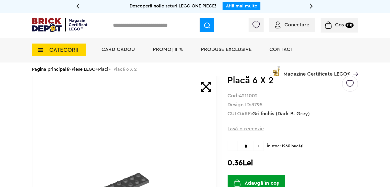
click at [162, 27] on input "text" at bounding box center [154, 25] width 92 height 14
paste input "*******"
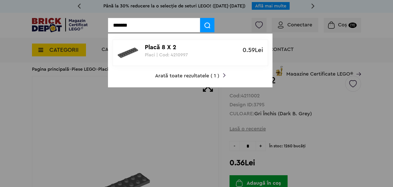
type input "*******"
click at [162, 51] on p "Placă 8 X 2" at bounding box center [187, 47] width 85 height 7
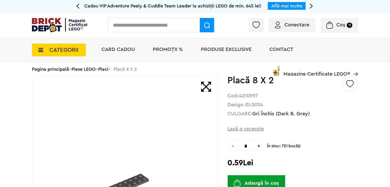
click at [279, 177] on button "Adaugă în coș" at bounding box center [257, 183] width 58 height 16
click at [177, 25] on input "text" at bounding box center [154, 25] width 92 height 14
paste input "*******"
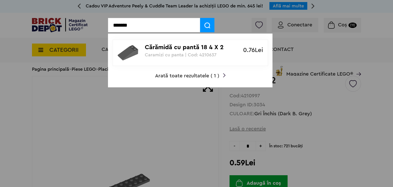
type input "*******"
click at [137, 52] on img at bounding box center [128, 52] width 20 height 20
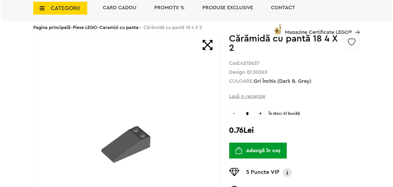
scroll to position [51, 0]
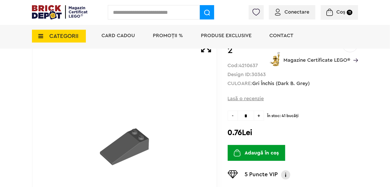
click at [254, 152] on button "Adaugă în coș" at bounding box center [257, 153] width 58 height 16
click at [164, 10] on input "text" at bounding box center [154, 12] width 92 height 14
paste input "*******"
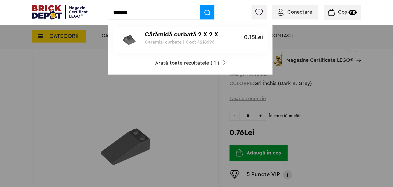
type input "*******"
click at [165, 38] on p "Cărămidă curbată 2 X 2 X 2/3" at bounding box center [187, 34] width 85 height 7
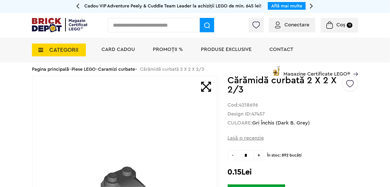
click at [259, 157] on span "+" at bounding box center [259, 155] width 10 height 10
type input "*"
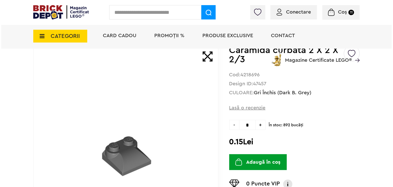
scroll to position [51, 0]
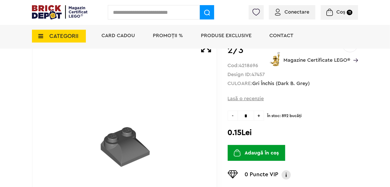
click at [259, 155] on button "Adaugă în coș" at bounding box center [257, 153] width 58 height 16
click at [172, 15] on input "text" at bounding box center [154, 12] width 92 height 14
paste input "*******"
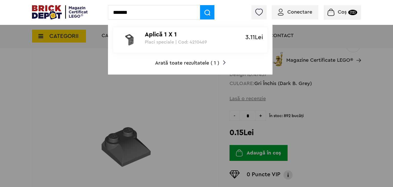
type input "*******"
click at [167, 36] on p "Aplică 1 X 1" at bounding box center [187, 34] width 85 height 7
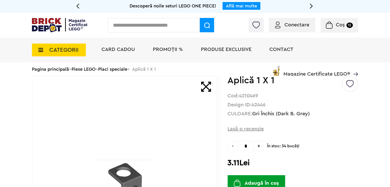
click at [157, 27] on input "text" at bounding box center [154, 25] width 92 height 14
paste input "*******"
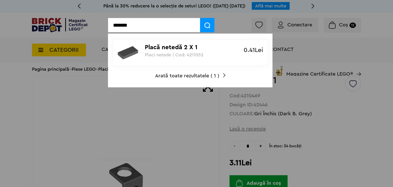
type input "*******"
click at [163, 46] on p "Placă netedă 2 X 1" at bounding box center [187, 47] width 85 height 7
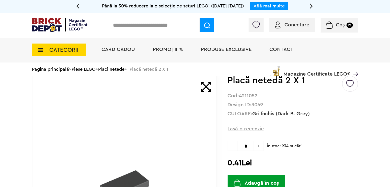
click at [260, 146] on span "+" at bounding box center [259, 146] width 10 height 10
click at [259, 146] on span "+" at bounding box center [259, 146] width 10 height 10
click at [260, 146] on span "+" at bounding box center [259, 146] width 10 height 10
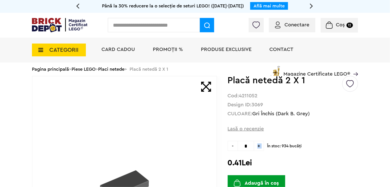
type input "*"
click at [263, 180] on button "Adaugă în coș" at bounding box center [257, 183] width 58 height 16
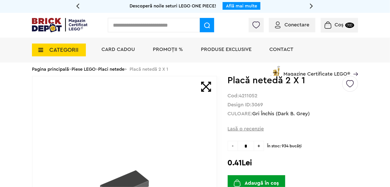
click at [175, 26] on input "text" at bounding box center [154, 25] width 92 height 14
paste input "*******"
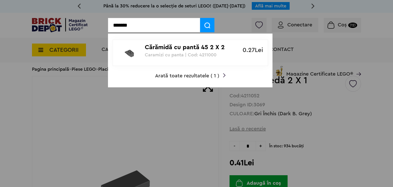
type input "*******"
click at [179, 48] on p "Cărămidă cu pantă 45 2 X 2 Inv" at bounding box center [187, 47] width 85 height 7
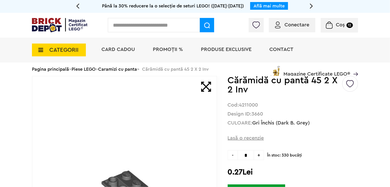
click at [259, 154] on span "+" at bounding box center [259, 155] width 10 height 10
type input "*"
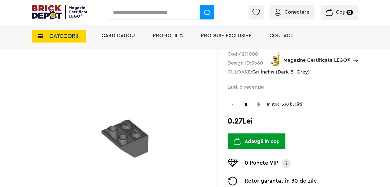
scroll to position [77, 0]
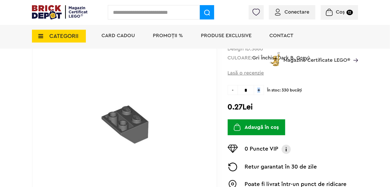
click at [252, 128] on button "Adaugă în coș" at bounding box center [257, 127] width 58 height 16
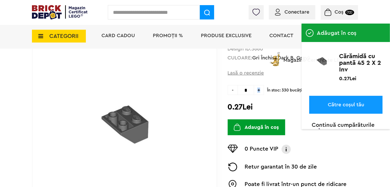
click at [343, 14] on span "Coș" at bounding box center [339, 11] width 9 height 5
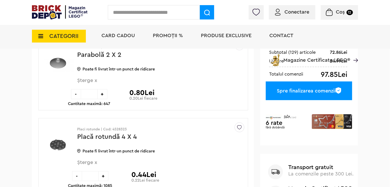
scroll to position [128, 0]
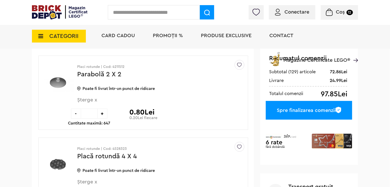
click at [77, 114] on div "-" at bounding box center [76, 113] width 10 height 10
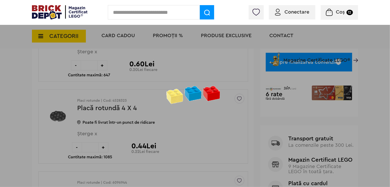
scroll to position [179, 0]
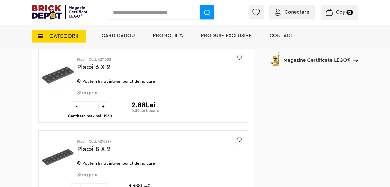
scroll to position [2914, 0]
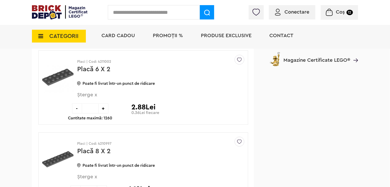
click at [78, 103] on div "-" at bounding box center [77, 108] width 10 height 10
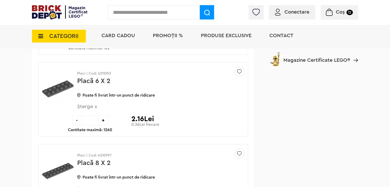
click at [76, 115] on div "-" at bounding box center [77, 120] width 10 height 10
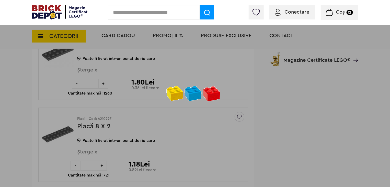
scroll to position [2979, 0]
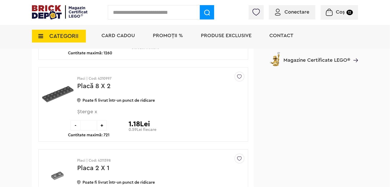
click at [76, 120] on div "-" at bounding box center [76, 125] width 10 height 10
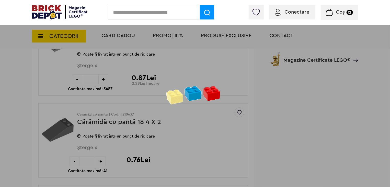
scroll to position [3118, 0]
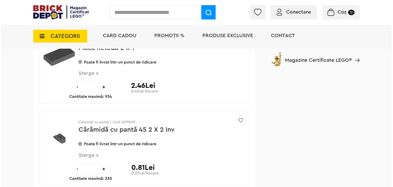
scroll to position [3361, 0]
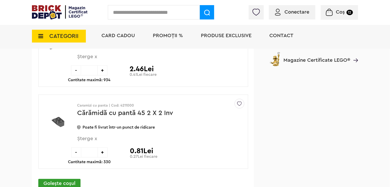
click at [169, 12] on input "text" at bounding box center [154, 12] width 92 height 14
paste input "*******"
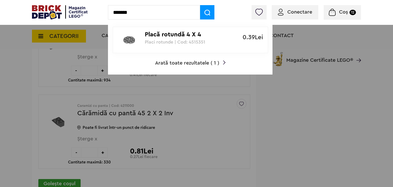
type input "*******"
click at [162, 36] on p "Placă rotundă 4 X 4" at bounding box center [187, 34] width 85 height 7
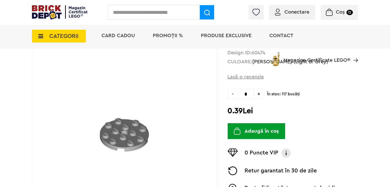
scroll to position [64, 0]
click at [259, 96] on span "+" at bounding box center [259, 93] width 10 height 10
type input "*"
click at [266, 131] on button "Adaugă în coș" at bounding box center [257, 131] width 58 height 16
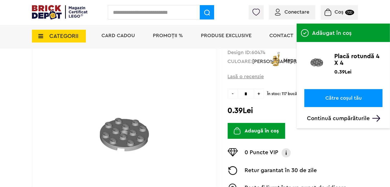
click at [351, 12] on small "(12)" at bounding box center [349, 12] width 9 height 5
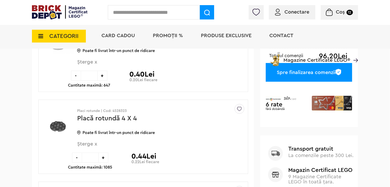
scroll to position [179, 0]
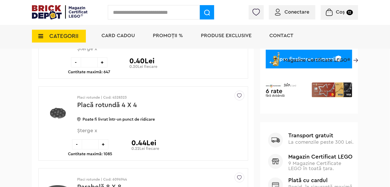
click at [95, 131] on span "Șterge x" at bounding box center [152, 133] width 150 height 11
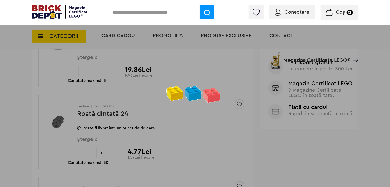
scroll to position [256, 0]
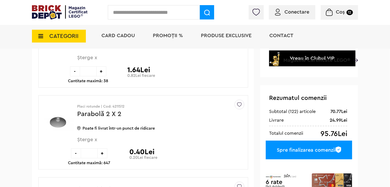
scroll to position [77, 0]
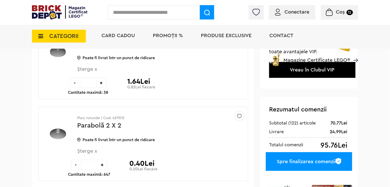
click at [300, 157] on div "Spre finalizarea comenzii" at bounding box center [309, 161] width 86 height 19
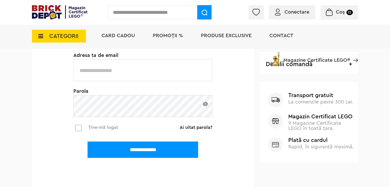
scroll to position [128, 0]
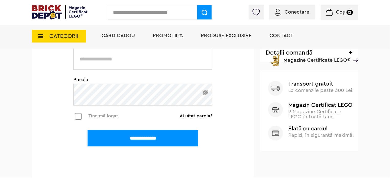
type input "**********"
click at [138, 143] on input "**********" at bounding box center [142, 138] width 111 height 17
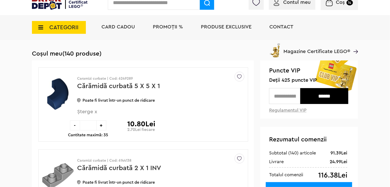
scroll to position [26, 0]
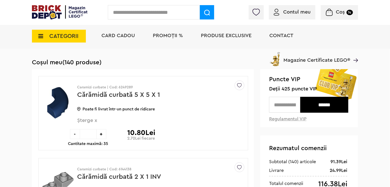
drag, startPoint x: 285, startPoint y: 105, endPoint x: 284, endPoint y: 111, distance: 5.8
click at [285, 105] on input "text" at bounding box center [284, 105] width 31 height 16
type input "***"
click at [315, 107] on input "******" at bounding box center [324, 105] width 48 height 16
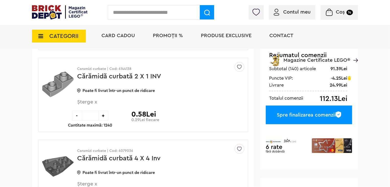
scroll to position [128, 0]
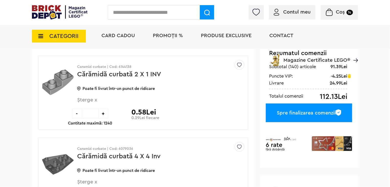
click at [95, 99] on span "Șterge x" at bounding box center [152, 102] width 150 height 11
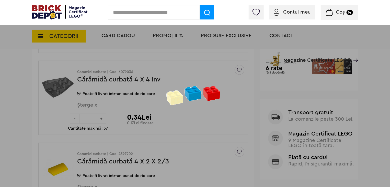
scroll to position [123, 0]
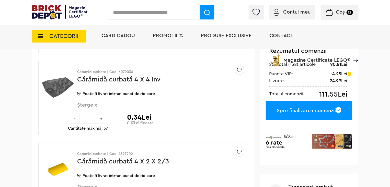
click at [96, 105] on span "Șterge x" at bounding box center [152, 107] width 150 height 11
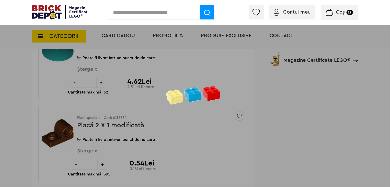
scroll to position [322, 0]
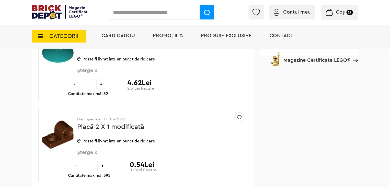
click at [94, 71] on span "Șterge x" at bounding box center [152, 73] width 150 height 11
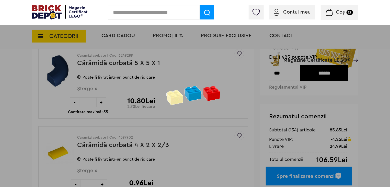
scroll to position [35, 0]
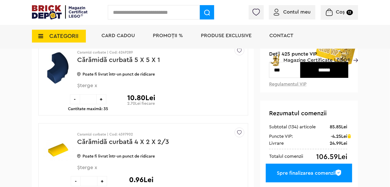
scroll to position [60, 0]
click at [95, 88] on span "Șterge x" at bounding box center [152, 88] width 150 height 11
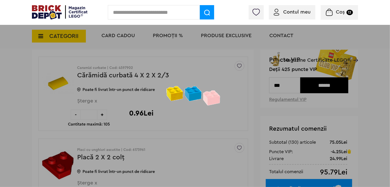
scroll to position [51, 0]
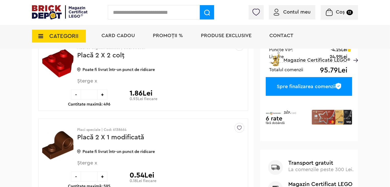
scroll to position [141, 0]
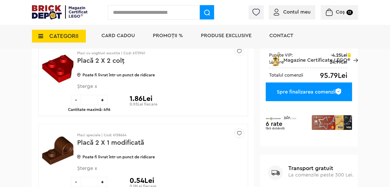
click at [277, 92] on div "Spre finalizarea comenzii" at bounding box center [309, 91] width 86 height 19
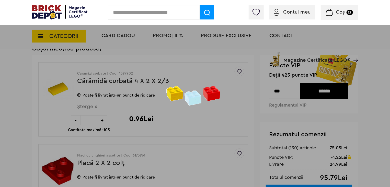
scroll to position [39, 0]
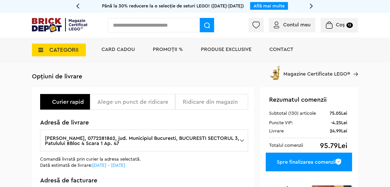
click at [40, 51] on icon at bounding box center [39, 50] width 8 height 6
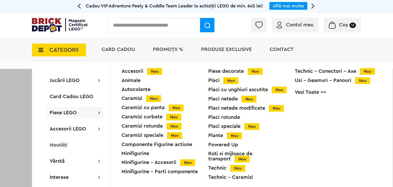
click at [235, 126] on div "Placi speciale Nou" at bounding box center [251, 125] width 87 height 5
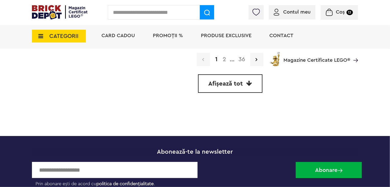
scroll to position [1623, 0]
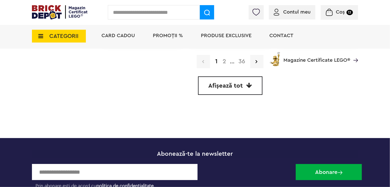
click at [224, 83] on span "Afișează tot" at bounding box center [226, 86] width 35 height 6
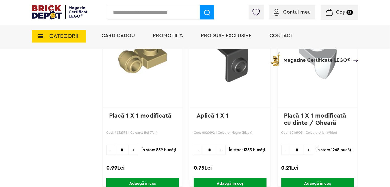
scroll to position [33418, 0]
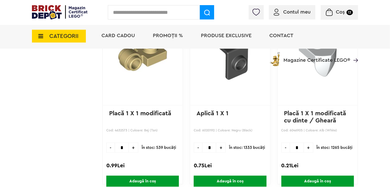
click at [219, 142] on span "+" at bounding box center [220, 147] width 9 height 10
type input "*"
click at [232, 175] on span "Adaugă în coș" at bounding box center [230, 180] width 73 height 11
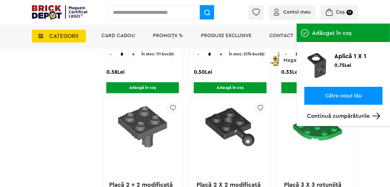
scroll to position [34006, 0]
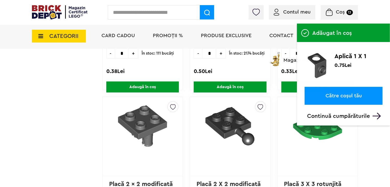
click at [325, 12] on div at bounding box center [319, 13] width 78 height 5
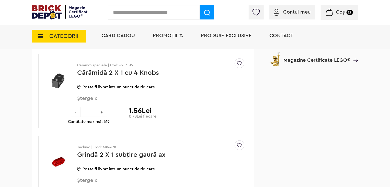
scroll to position [1125, 0]
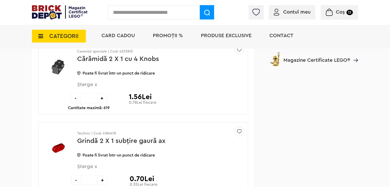
click at [40, 38] on icon at bounding box center [39, 36] width 8 height 6
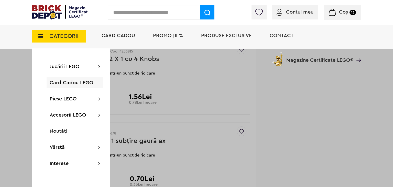
click at [150, 16] on input "text" at bounding box center [154, 12] width 92 height 14
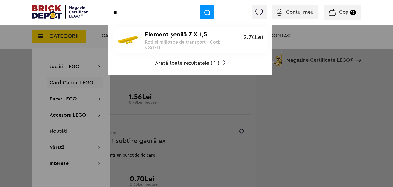
type input "*"
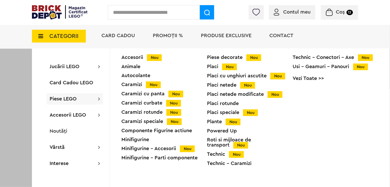
click at [332, 59] on div "Technic - Conectori - Axe Nou" at bounding box center [336, 57] width 86 height 5
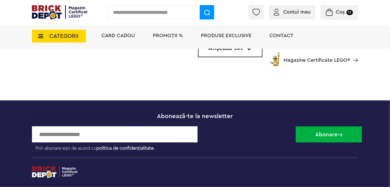
scroll to position [1623, 0]
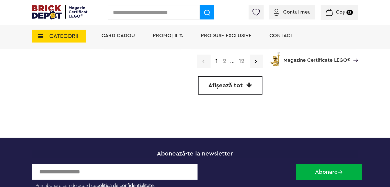
click at [234, 82] on span "Afișează tot" at bounding box center [226, 85] width 35 height 6
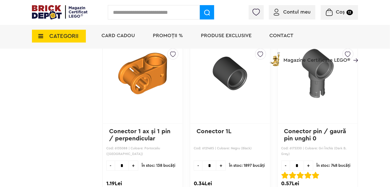
scroll to position [5617, 0]
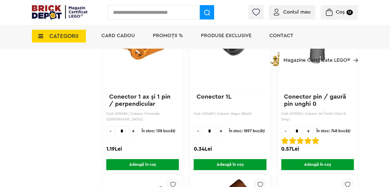
click at [338, 16] on div "Coș 13" at bounding box center [339, 12] width 37 height 15
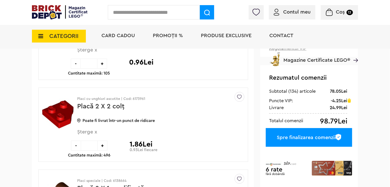
scroll to position [102, 0]
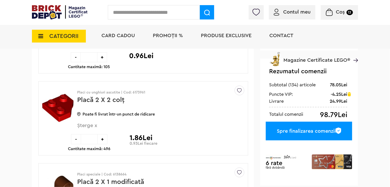
click at [293, 130] on div "Spre finalizarea comenzii" at bounding box center [309, 130] width 86 height 19
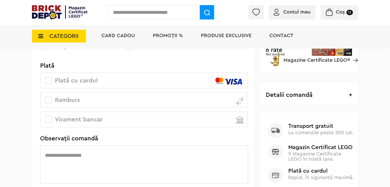
scroll to position [179, 0]
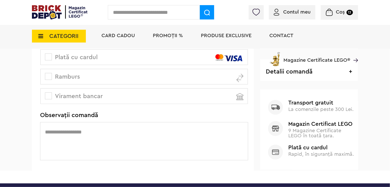
click at [48, 76] on span at bounding box center [48, 76] width 7 height 7
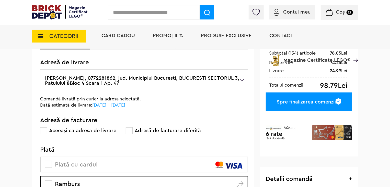
scroll to position [51, 0]
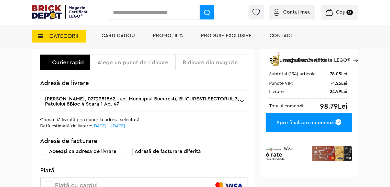
click at [301, 124] on div "Spre finalizarea comenzii" at bounding box center [309, 122] width 86 height 19
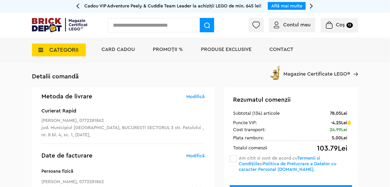
click at [336, 26] on span "Coș" at bounding box center [340, 24] width 9 height 5
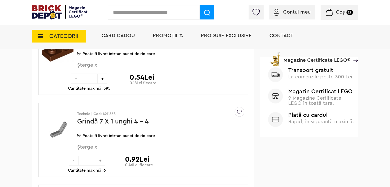
scroll to position [256, 0]
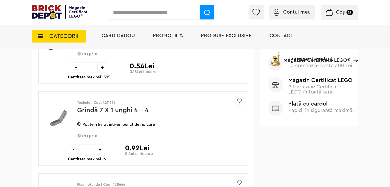
click at [96, 136] on span "Șterge x" at bounding box center [152, 138] width 150 height 11
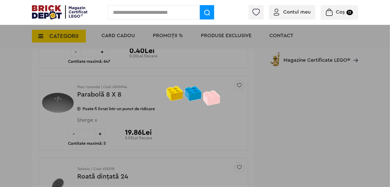
scroll to position [353, 0]
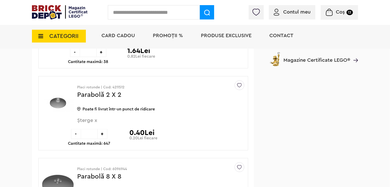
click at [95, 120] on span "Șterge x" at bounding box center [152, 123] width 150 height 11
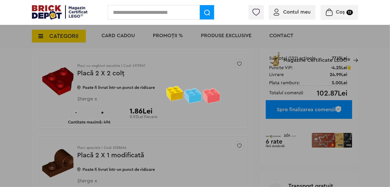
scroll to position [123, 0]
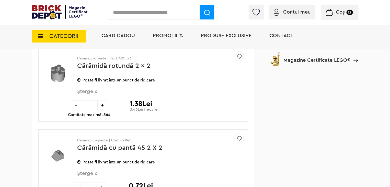
scroll to position [2428, 0]
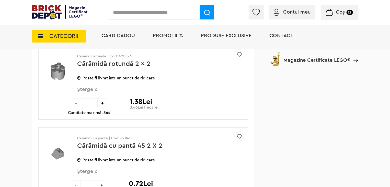
click at [75, 98] on div "-" at bounding box center [76, 103] width 10 height 10
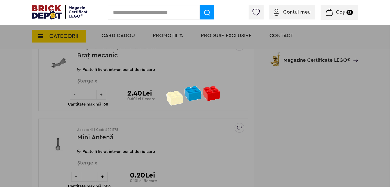
scroll to position [2684, 0]
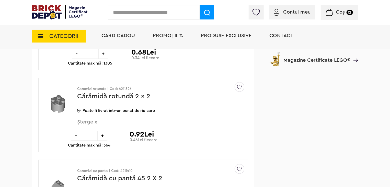
scroll to position [2403, 0]
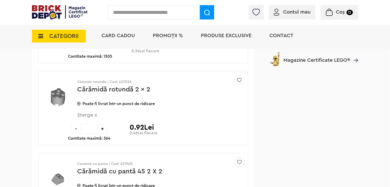
click at [102, 124] on div "+" at bounding box center [102, 129] width 10 height 10
type input "*"
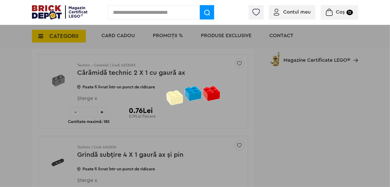
scroll to position [562, 0]
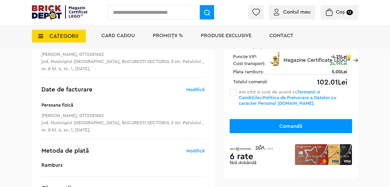
scroll to position [77, 0]
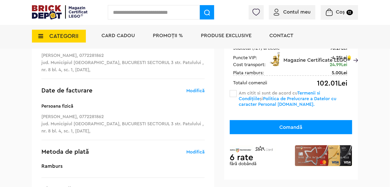
click at [233, 94] on span at bounding box center [233, 93] width 7 height 7
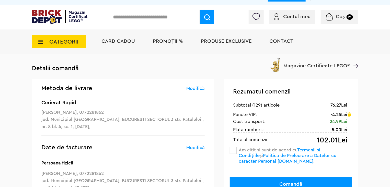
scroll to position [0, 0]
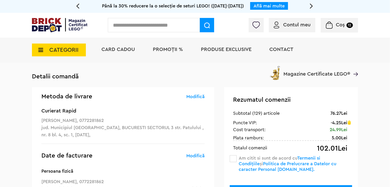
click at [331, 30] on div "Coș 12" at bounding box center [339, 25] width 37 height 15
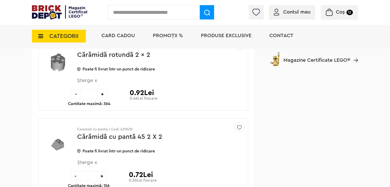
scroll to position [2428, 0]
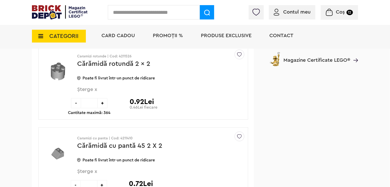
click at [104, 98] on div "+" at bounding box center [102, 103] width 10 height 10
type input "*"
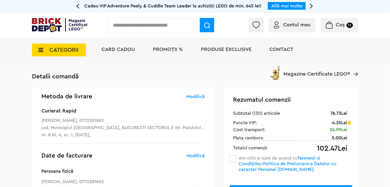
click at [147, 25] on input "text" at bounding box center [154, 25] width 92 height 14
paste input "*******"
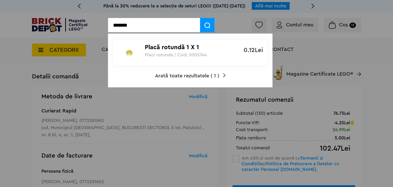
type input "*******"
click at [160, 47] on p "Placă rotundă 1 X 1" at bounding box center [187, 47] width 85 height 7
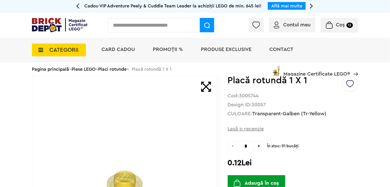
click at [258, 147] on span "+" at bounding box center [259, 146] width 10 height 10
type input "*"
click at [265, 180] on button "Adaugă în coș" at bounding box center [257, 183] width 58 height 16
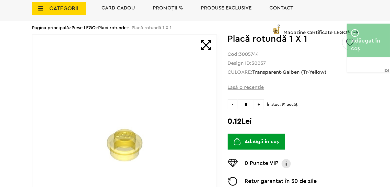
scroll to position [51, 0]
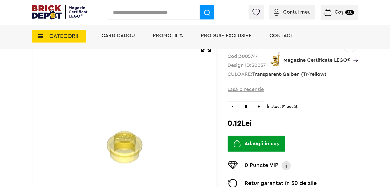
click at [335, 14] on span "Coș" at bounding box center [339, 11] width 9 height 5
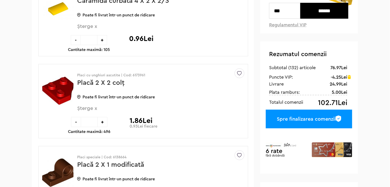
scroll to position [111, 0]
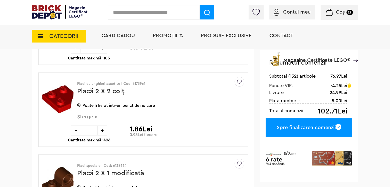
click at [303, 128] on div "Spre finalizarea comenzii" at bounding box center [309, 127] width 86 height 19
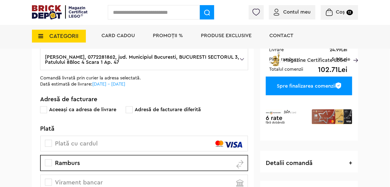
scroll to position [77, 0]
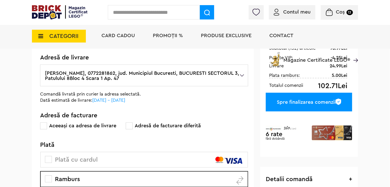
click at [307, 106] on div "Spre finalizarea comenzii" at bounding box center [309, 102] width 86 height 19
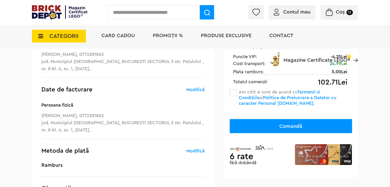
scroll to position [77, 0]
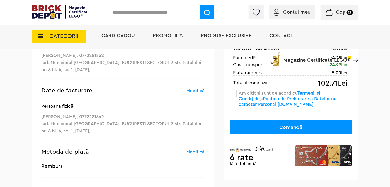
click at [233, 93] on span at bounding box center [233, 93] width 7 height 7
click at [279, 130] on button "Comandă" at bounding box center [291, 127] width 122 height 14
